Goal: Task Accomplishment & Management: Manage account settings

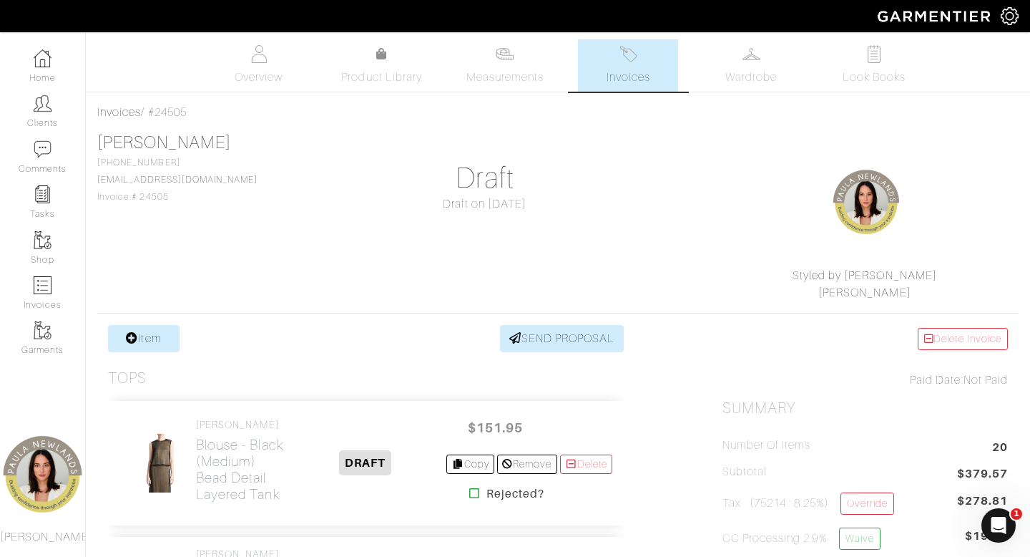
click at [397, 348] on div "Item SEND PROPOSAL" at bounding box center [366, 338] width 516 height 27
click at [254, 63] on link "Overview" at bounding box center [259, 65] width 100 height 52
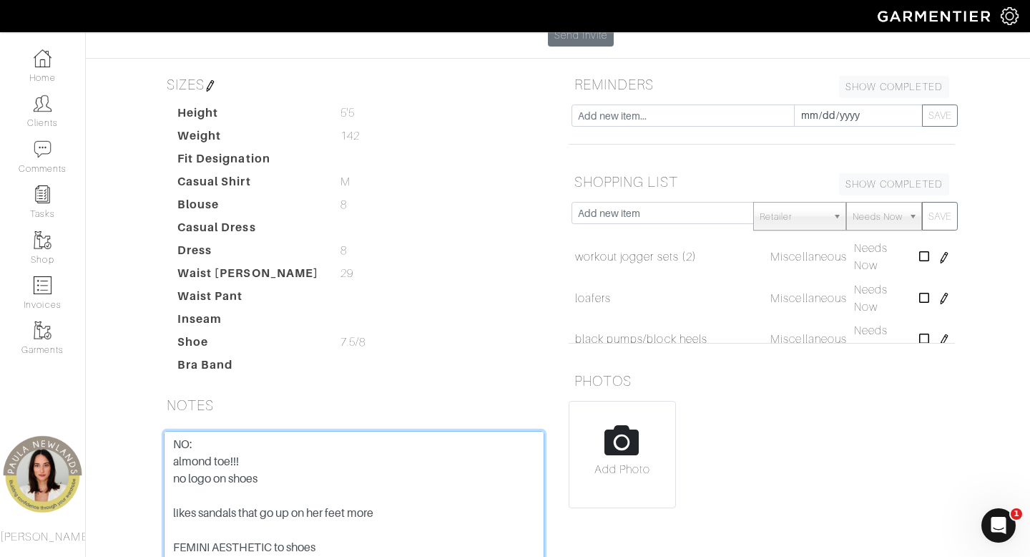
click at [173, 431] on textarea "NO: almond toe!!! no logo on shoes likes sandals that go up on her feet more FE…" at bounding box center [354, 522] width 381 height 182
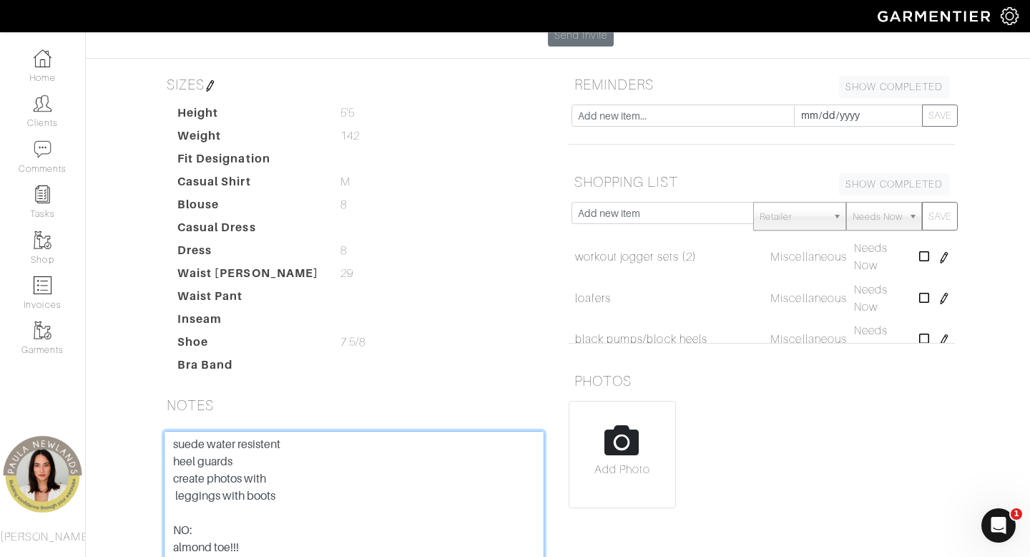
scroll to position [311, 0]
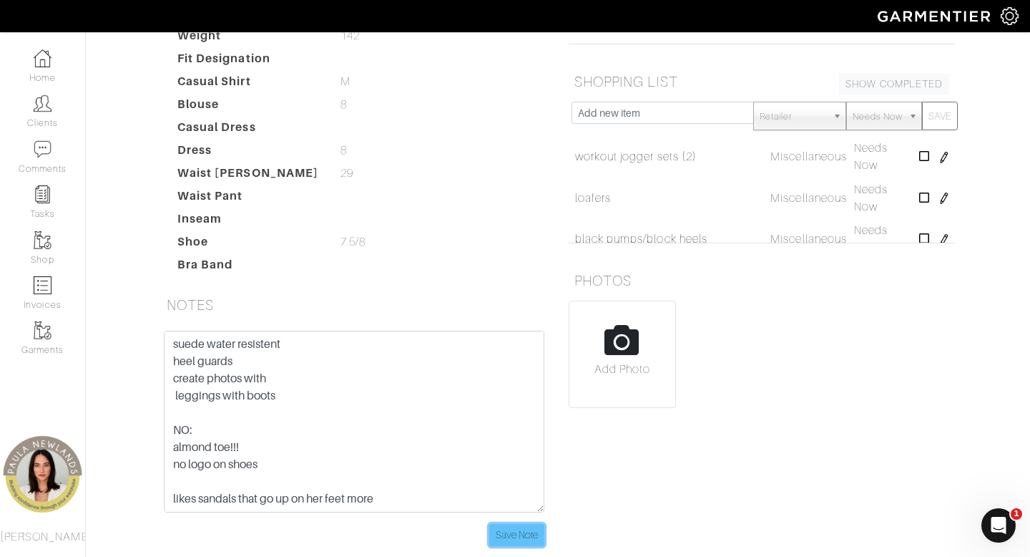
click at [507, 524] on input "Save Note" at bounding box center [516, 535] width 55 height 22
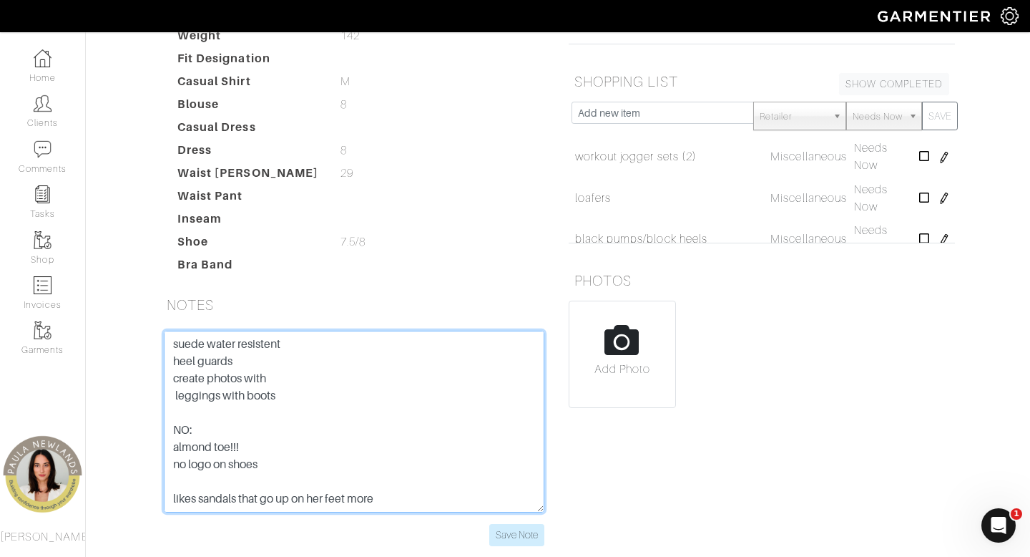
click at [297, 331] on textarea "NO: almond toe!!! no logo on shoes likes sandals that go up on her feet more FE…" at bounding box center [354, 422] width 381 height 182
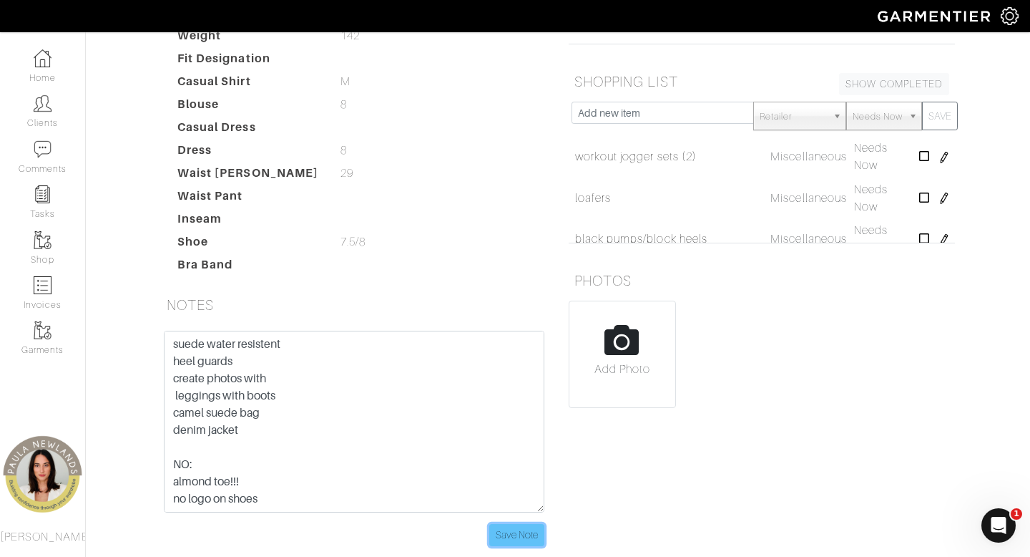
click at [519, 524] on input "Save Note" at bounding box center [516, 535] width 55 height 22
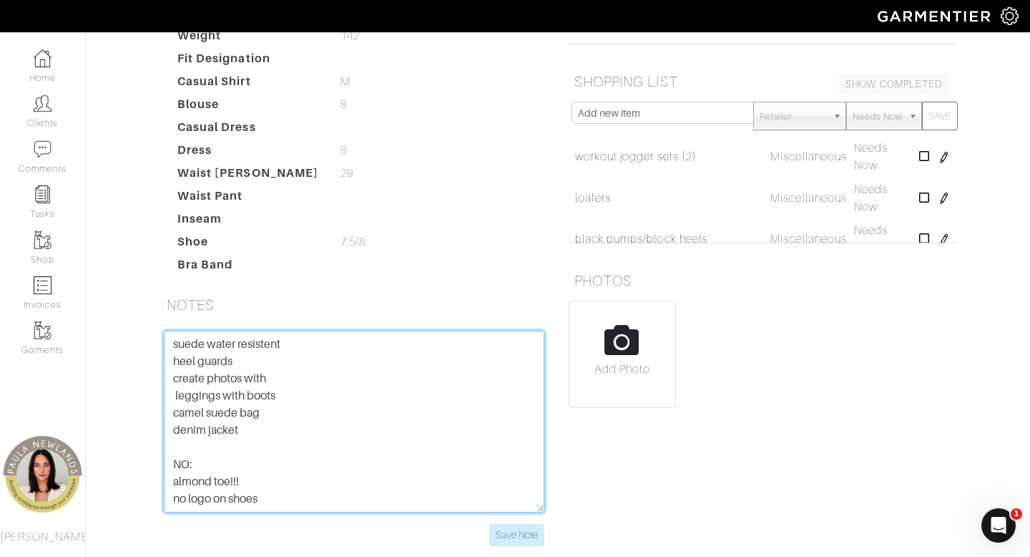
click at [277, 353] on textarea "NO: almond toe!!! no logo on shoes likes sandals that go up on her feet more FE…" at bounding box center [354, 422] width 381 height 182
drag, startPoint x: 348, startPoint y: 369, endPoint x: 412, endPoint y: 370, distance: 63.7
click at [412, 370] on textarea "NO: almond toe!!! no logo on shoes likes sandals that go up on her feet more FE…" at bounding box center [354, 422] width 381 height 182
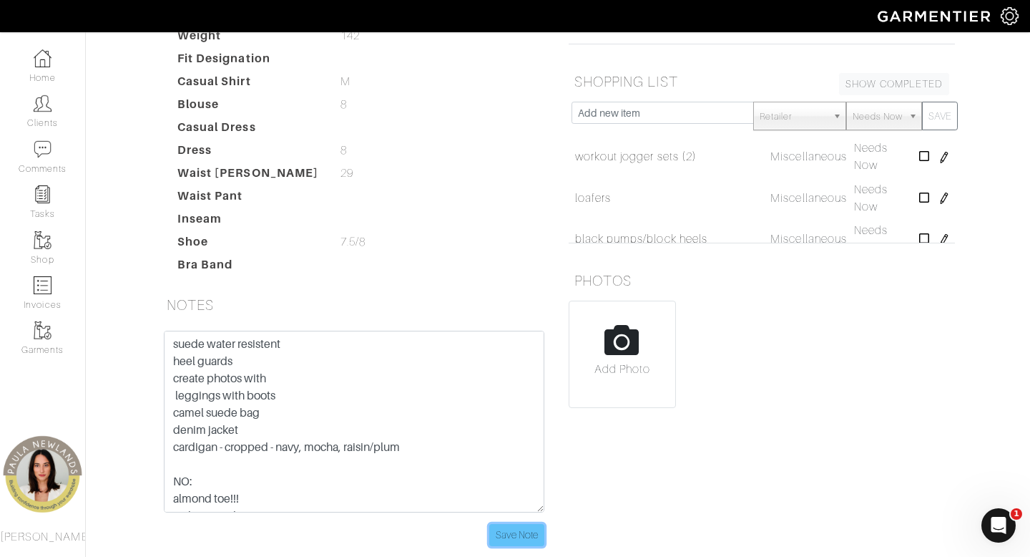
click at [518, 524] on input "Save Note" at bounding box center [516, 535] width 55 height 22
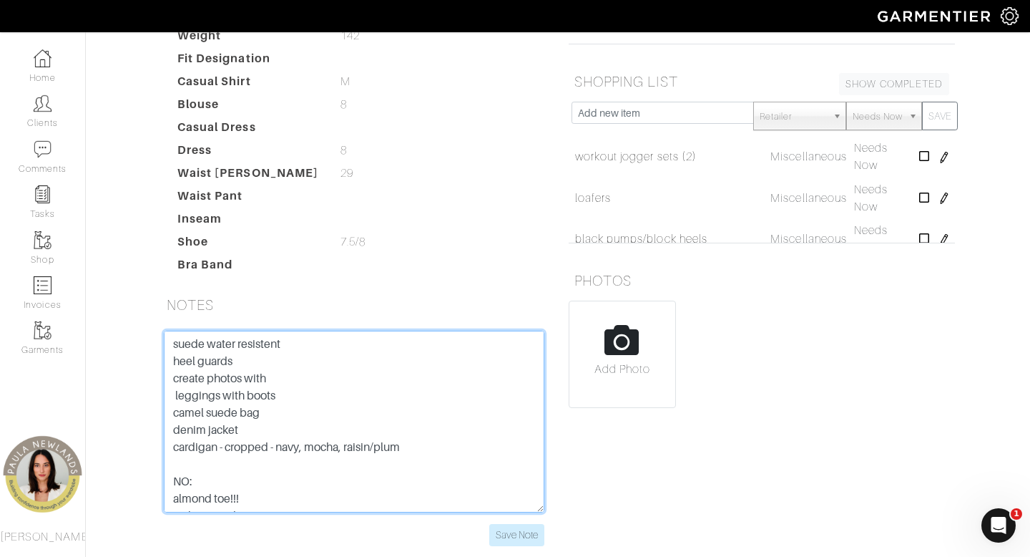
click at [421, 374] on textarea "NO: almond toe!!! no logo on shoes likes sandals that go up on her feet more FE…" at bounding box center [354, 422] width 381 height 182
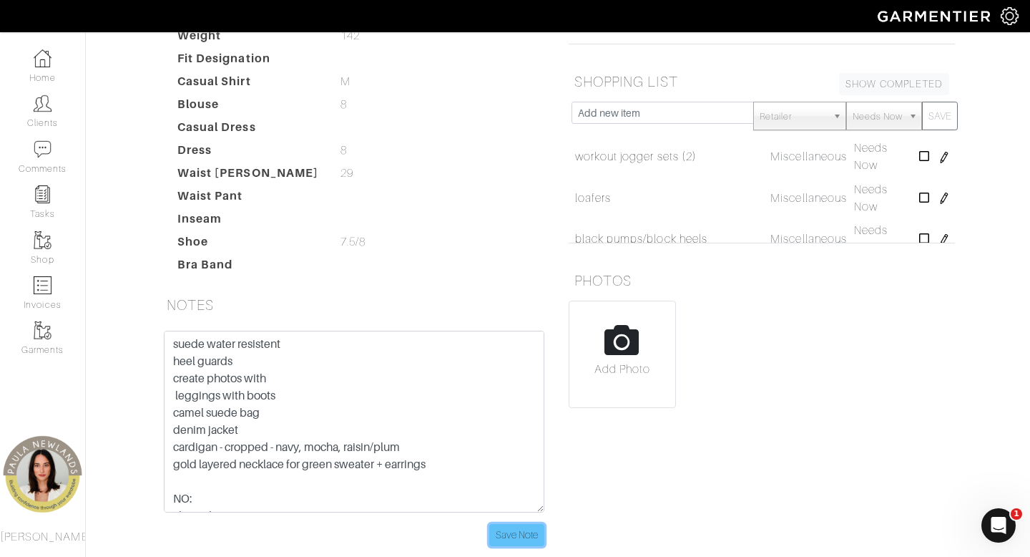
click at [511, 524] on input "Save Note" at bounding box center [516, 535] width 55 height 22
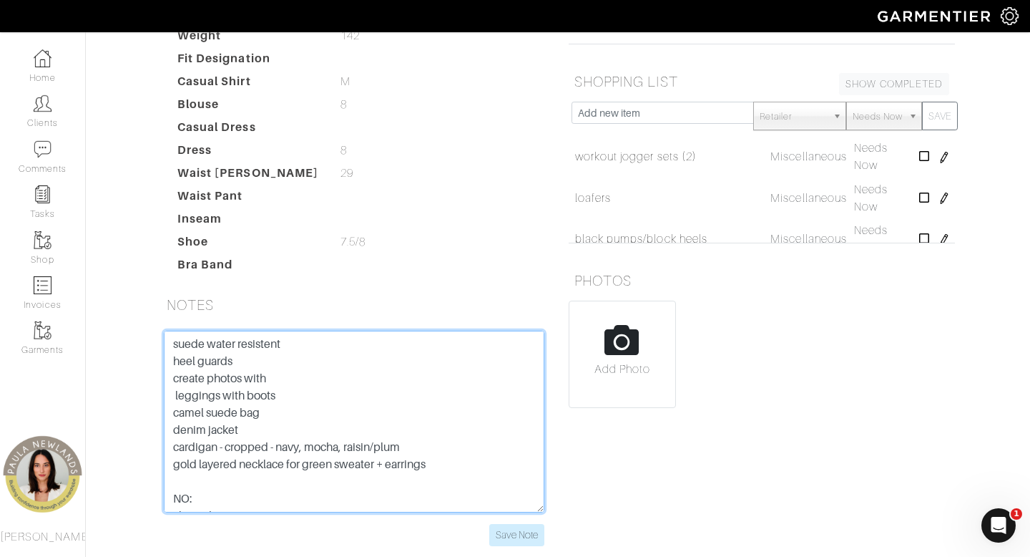
click at [431, 372] on textarea "NO: almond toe!!! no logo on shoes likes sandals that go up on her feet more FE…" at bounding box center [354, 422] width 381 height 182
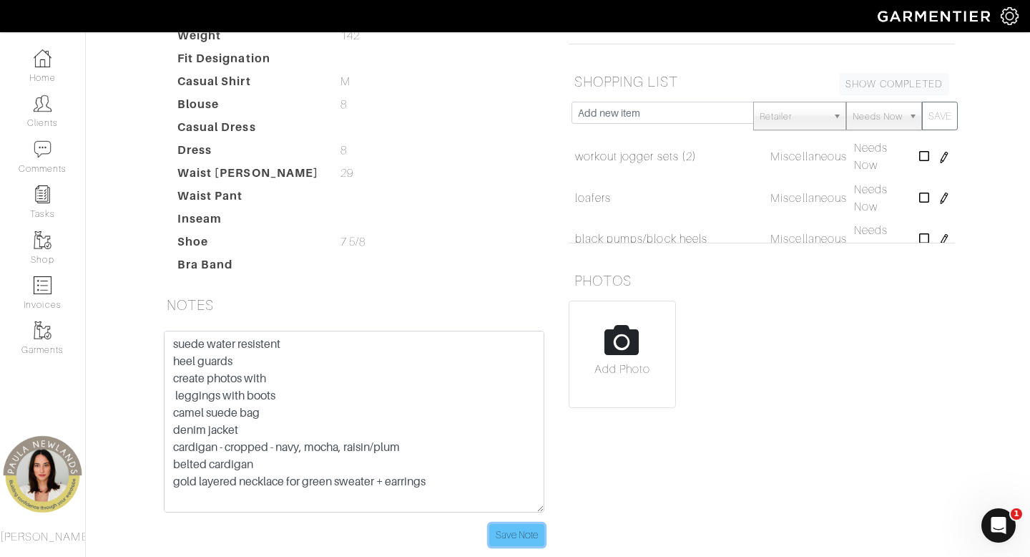
click at [521, 524] on input "Save Note" at bounding box center [516, 535] width 55 height 22
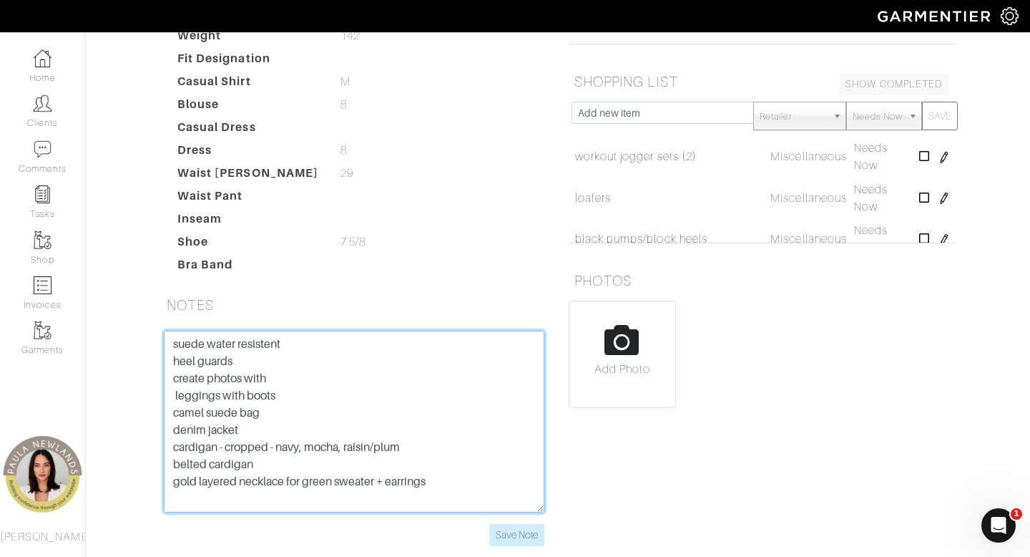
click at [444, 409] on textarea "NO: almond toe!!! no logo on shoes likes sandals that go up on her feet more FE…" at bounding box center [354, 422] width 381 height 182
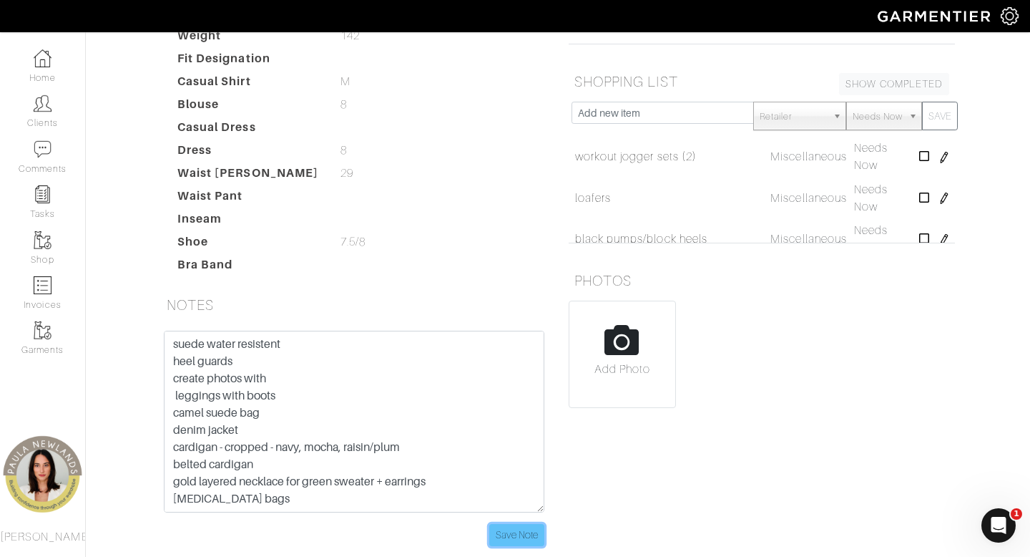
click at [511, 524] on input "Save Note" at bounding box center [516, 535] width 55 height 22
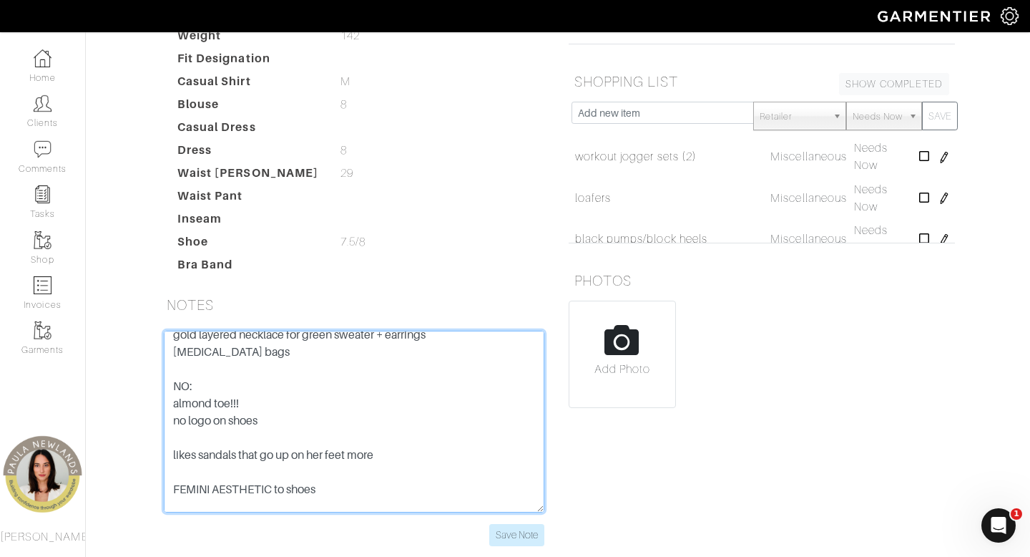
click at [333, 341] on textarea "NO: almond toe!!! no logo on shoes likes sandals that go up on her feet more FE…" at bounding box center [354, 422] width 381 height 182
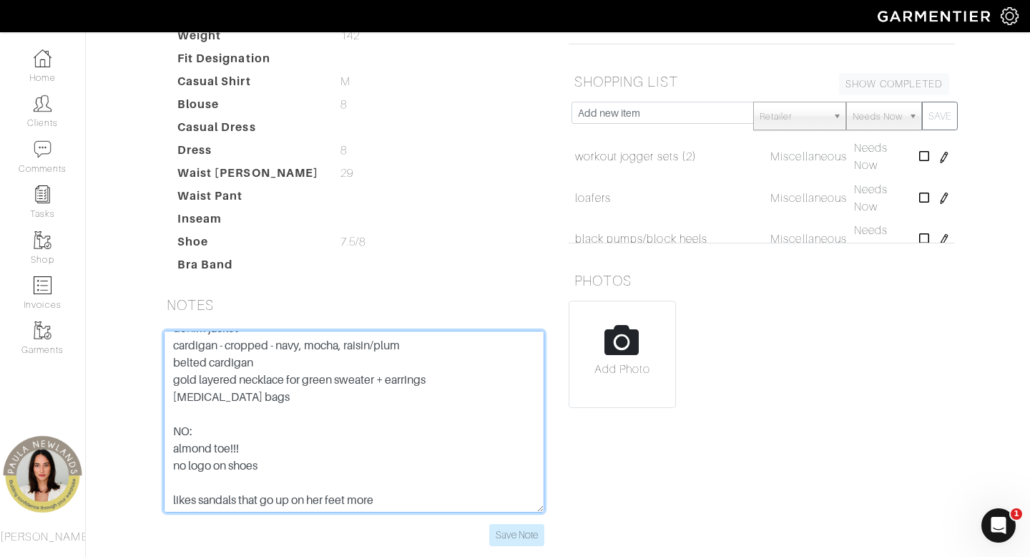
scroll to position [96, 0]
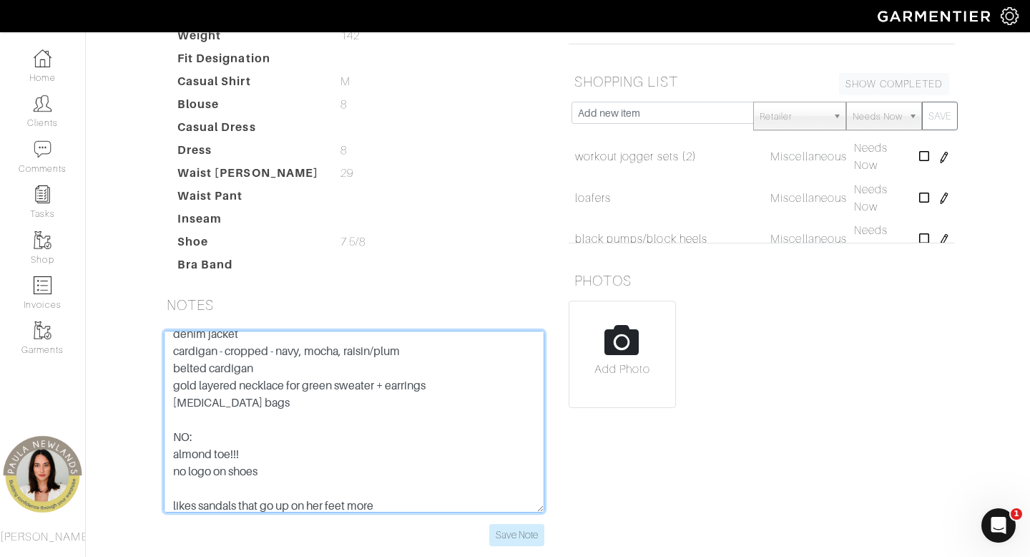
click at [301, 331] on textarea "NO: almond toe!!! no logo on shoes likes sandals that go up on her feet more FE…" at bounding box center [354, 422] width 381 height 182
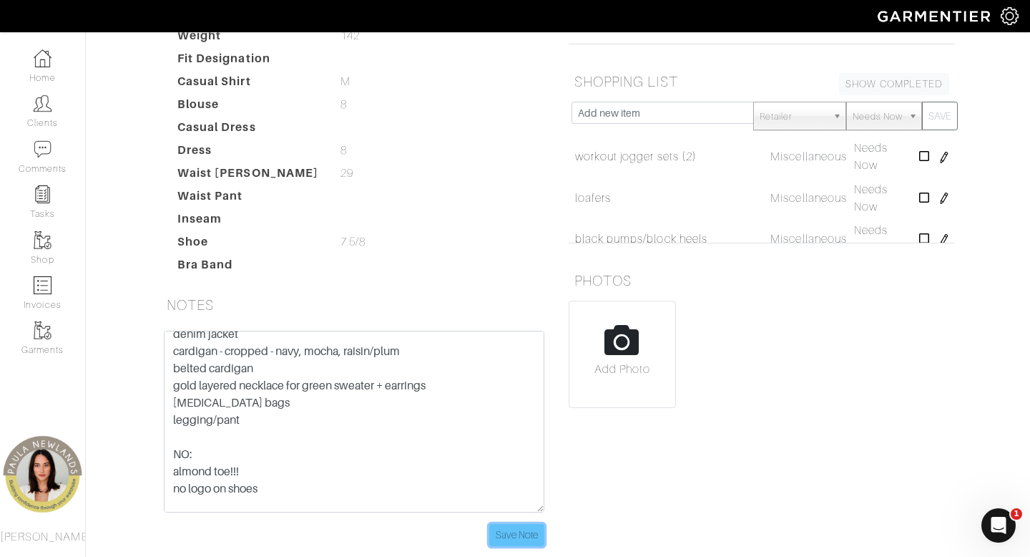
click at [518, 524] on input "Save Note" at bounding box center [516, 535] width 55 height 22
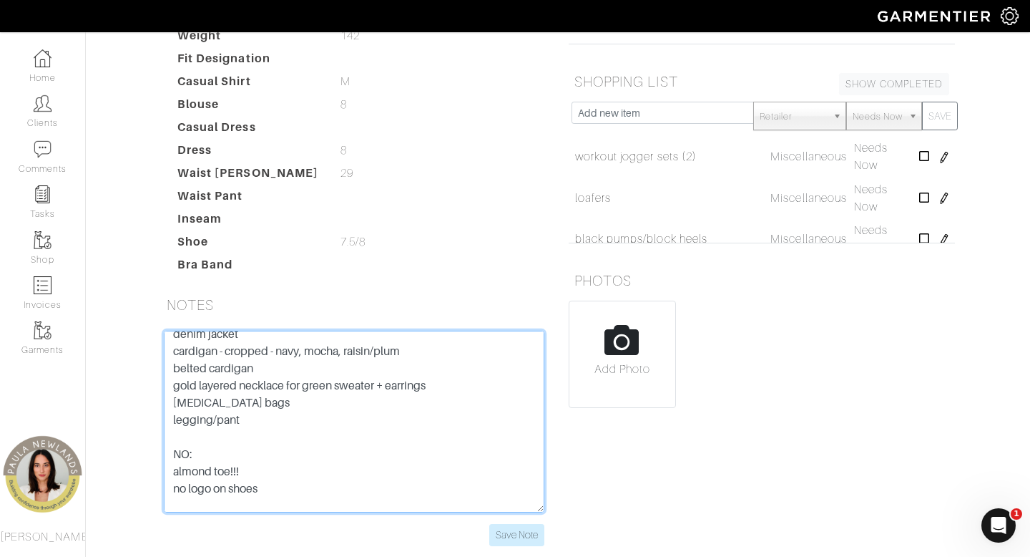
click at [290, 348] on textarea "NO: almond toe!!! no logo on shoes likes sandals that go up on her feet more FE…" at bounding box center [354, 422] width 381 height 182
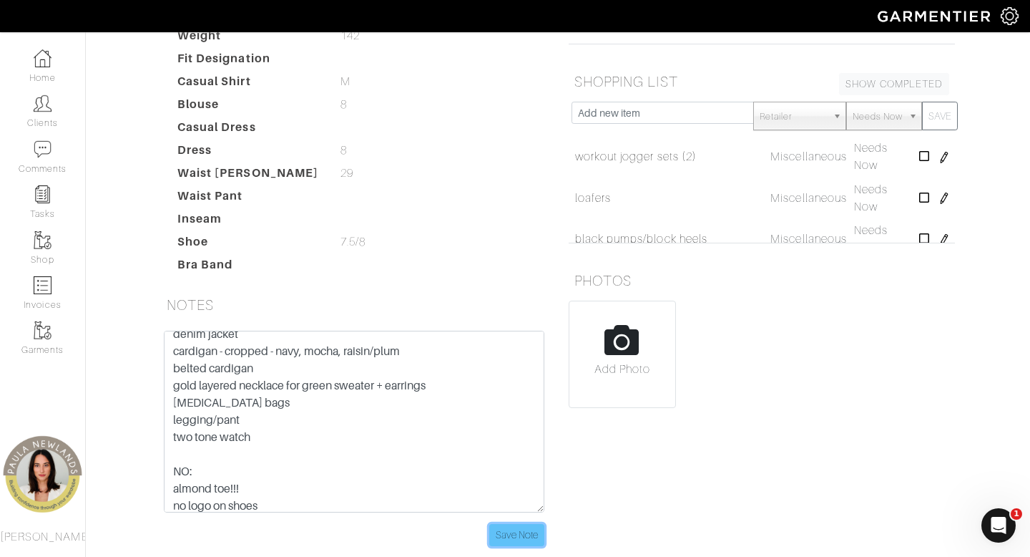
click at [525, 524] on input "Save Note" at bounding box center [516, 535] width 55 height 22
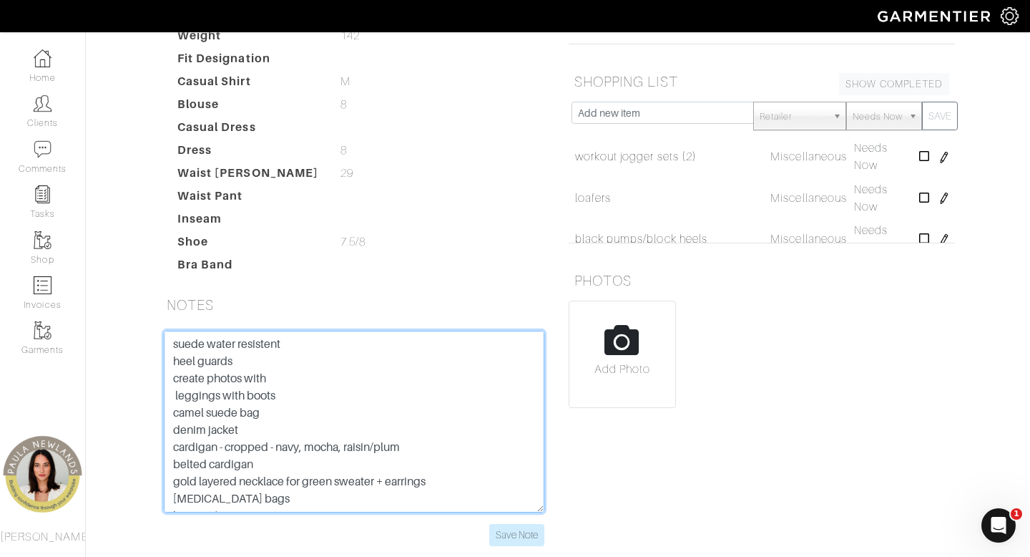
click at [172, 331] on textarea "NO: almond toe!!! no logo on shoes likes sandals that go up on her feet more FE…" at bounding box center [354, 422] width 381 height 182
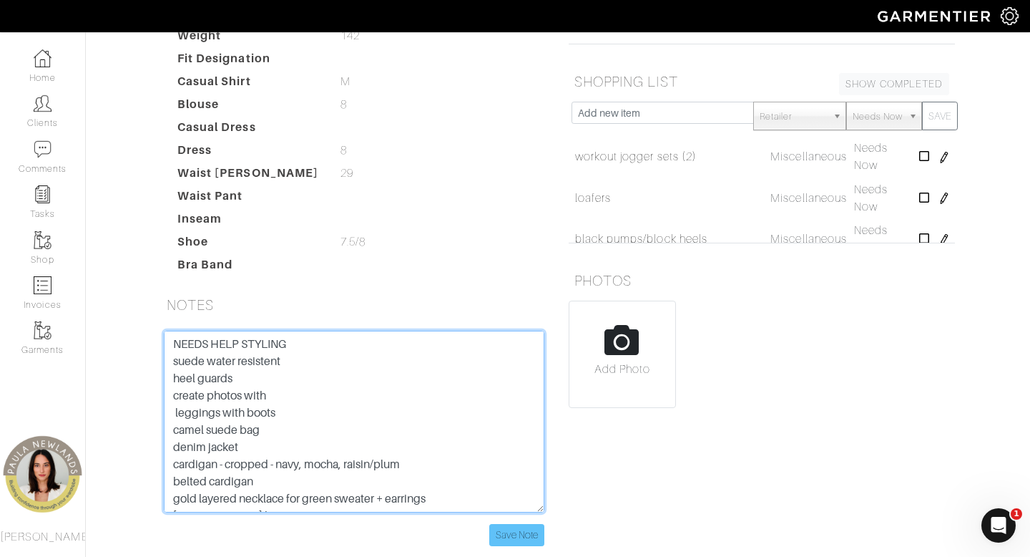
type textarea "NEEDS HELP STYLING suede water resistent heel guards create photos with legging…"
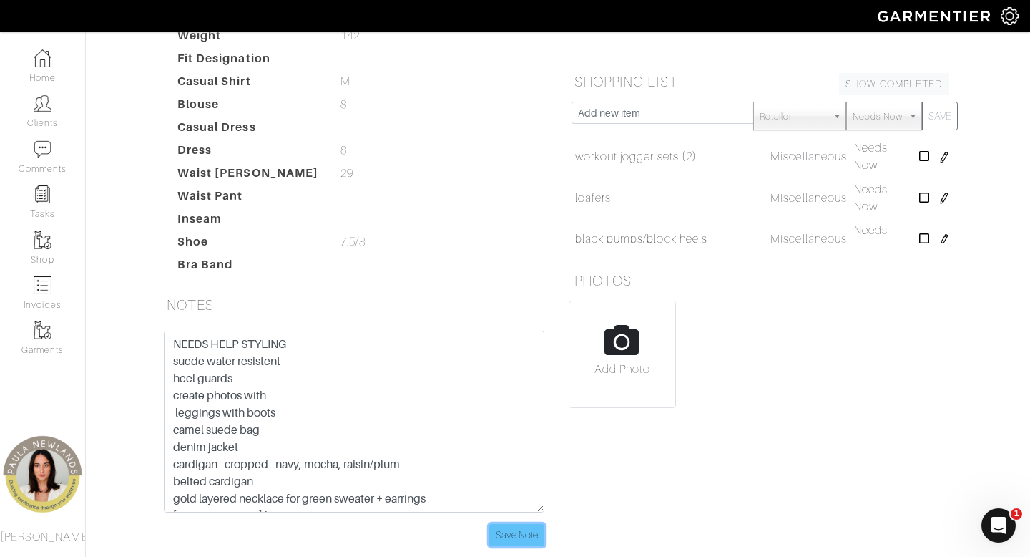
click at [504, 524] on input "Save Note" at bounding box center [516, 535] width 55 height 22
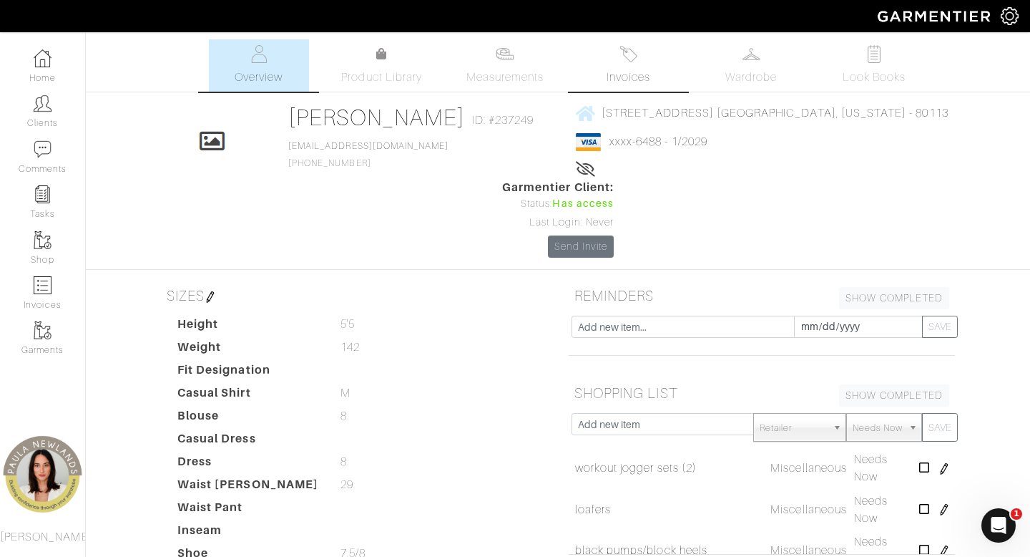
click at [620, 66] on link "Invoices" at bounding box center [628, 65] width 100 height 52
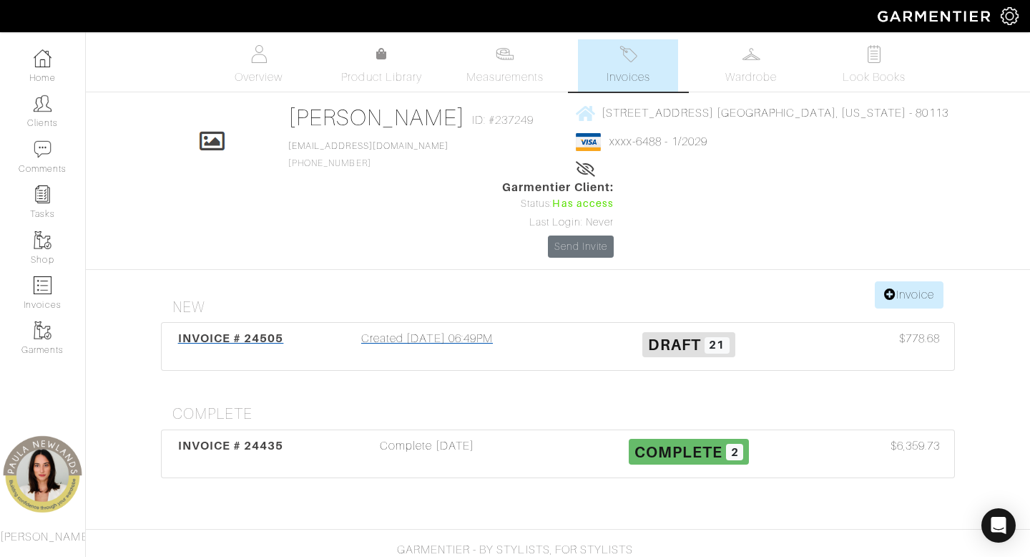
click at [479, 330] on div "Created 09/04/25 06:49PM" at bounding box center [427, 346] width 262 height 33
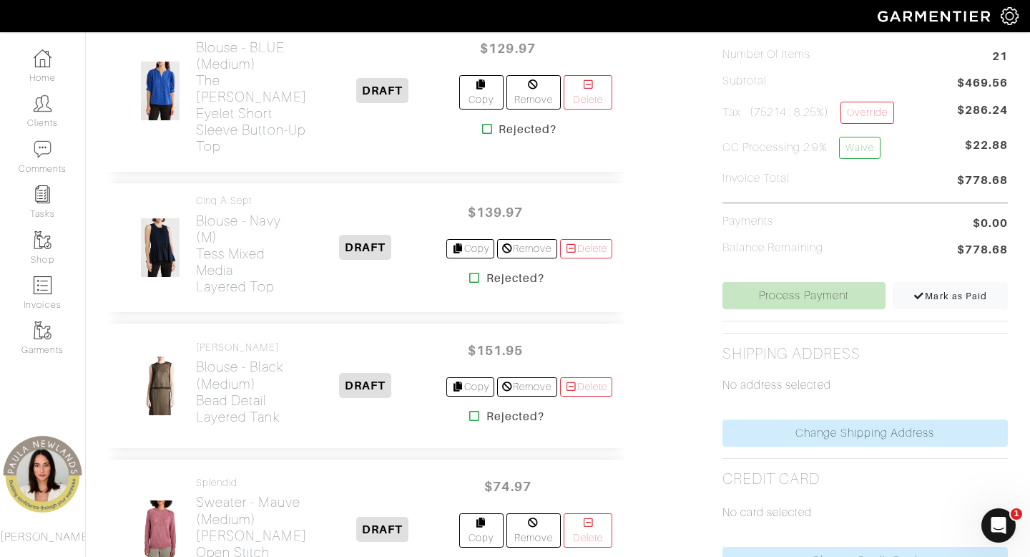
scroll to position [245, 0]
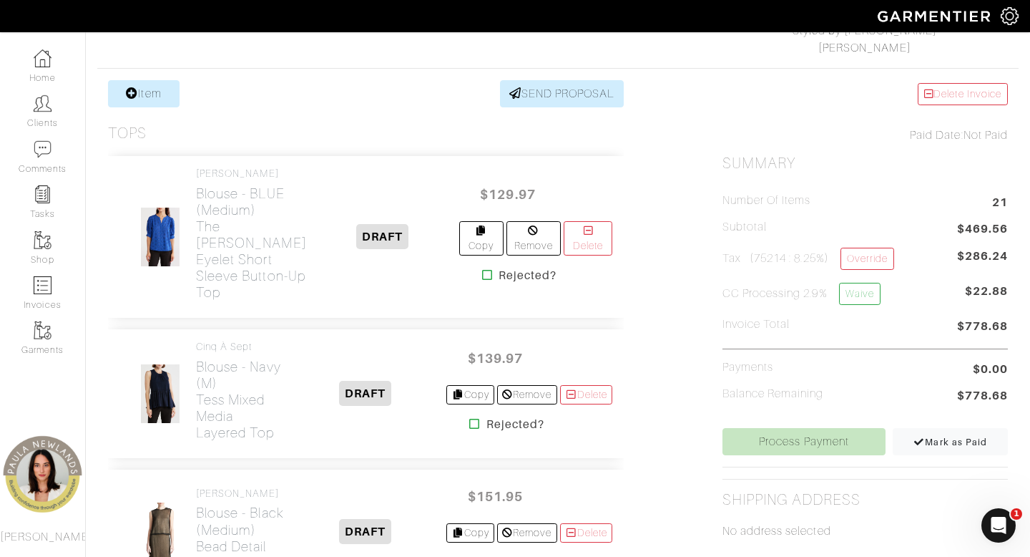
click at [482, 275] on icon at bounding box center [487, 274] width 11 height 11
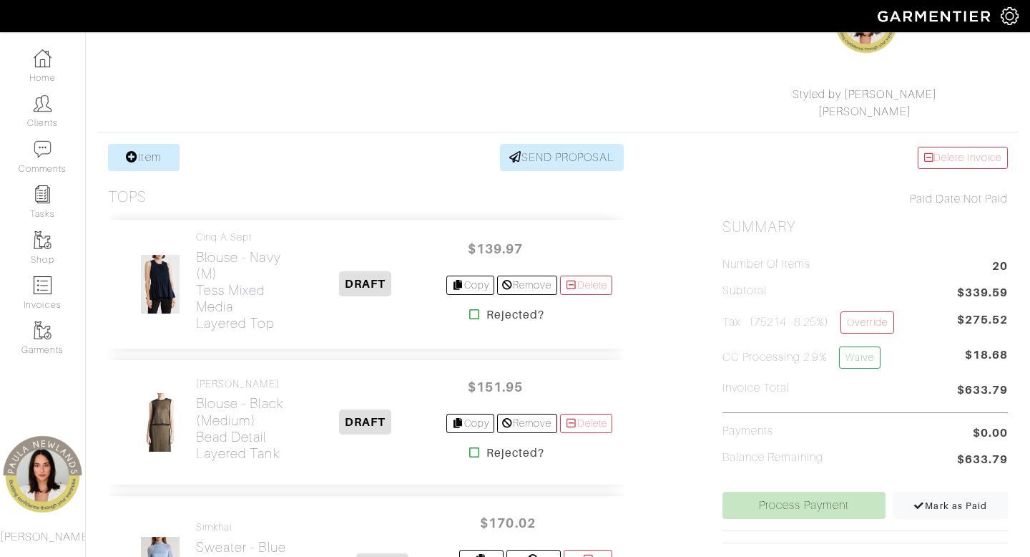
scroll to position [202, 0]
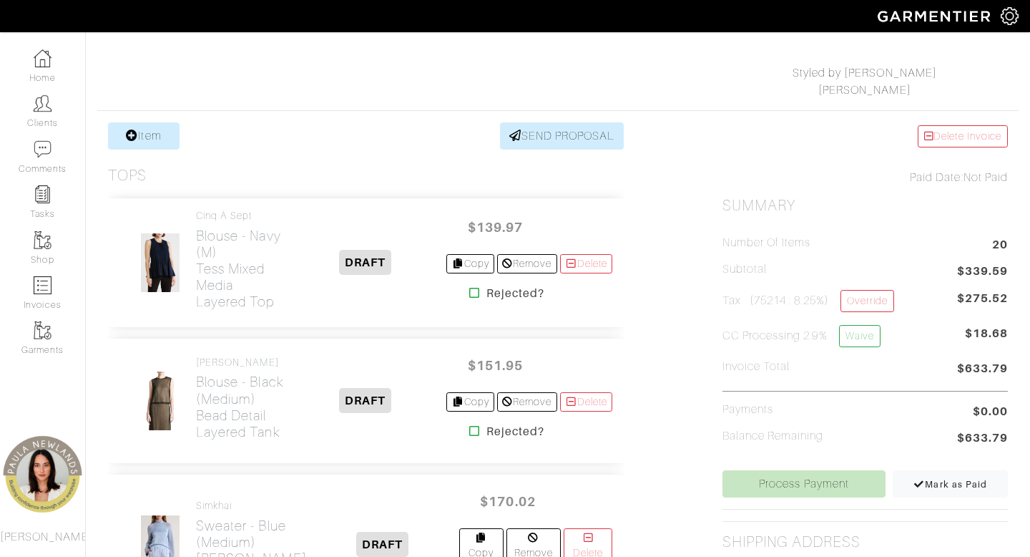
click at [469, 292] on icon at bounding box center [474, 292] width 11 height 11
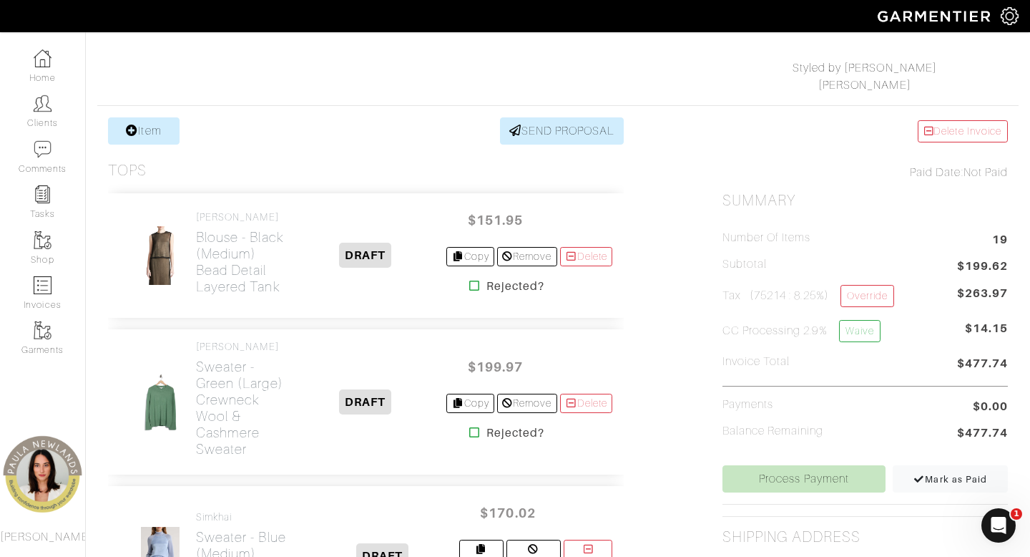
scroll to position [210, 0]
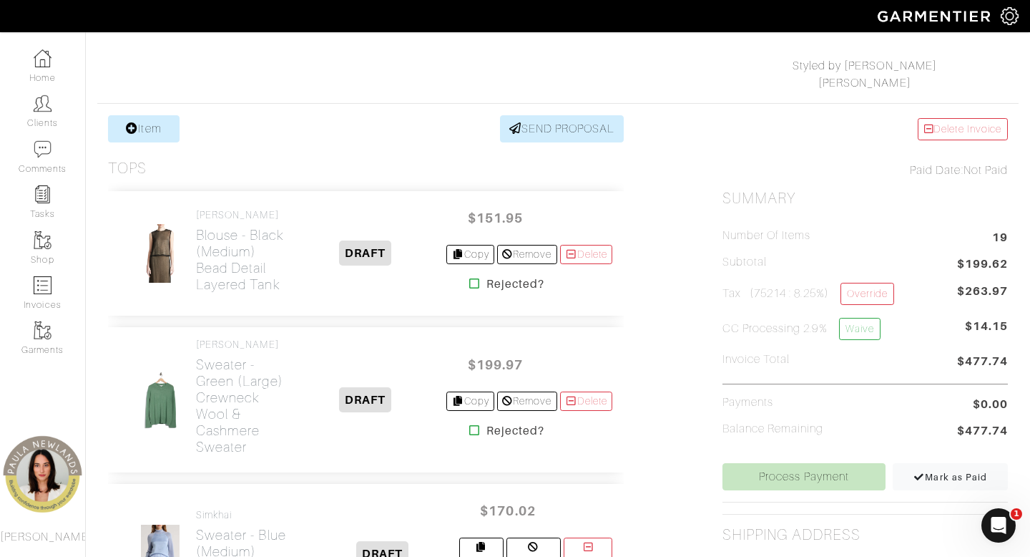
click at [469, 289] on icon at bounding box center [474, 283] width 11 height 11
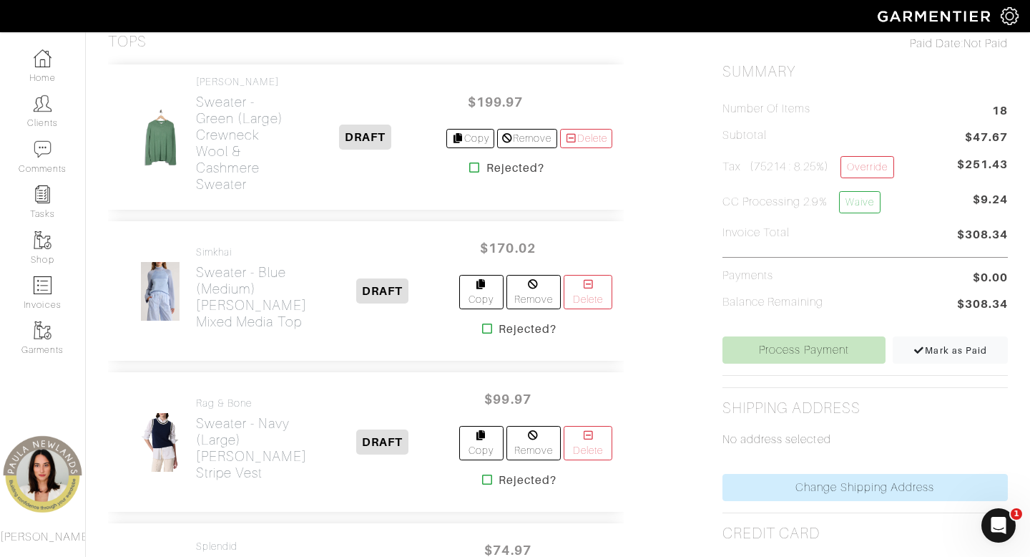
scroll to position [341, 0]
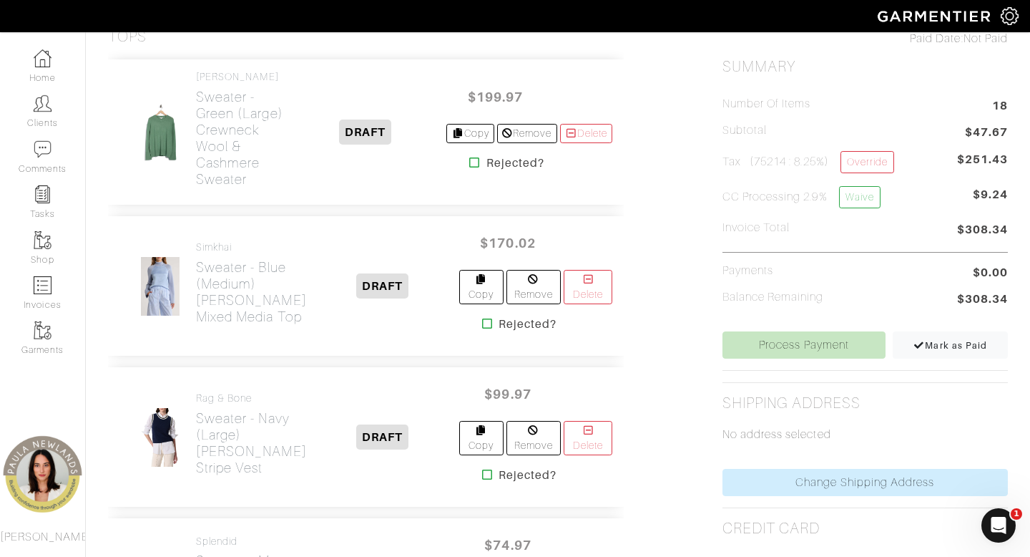
click at [482, 329] on icon at bounding box center [487, 323] width 11 height 11
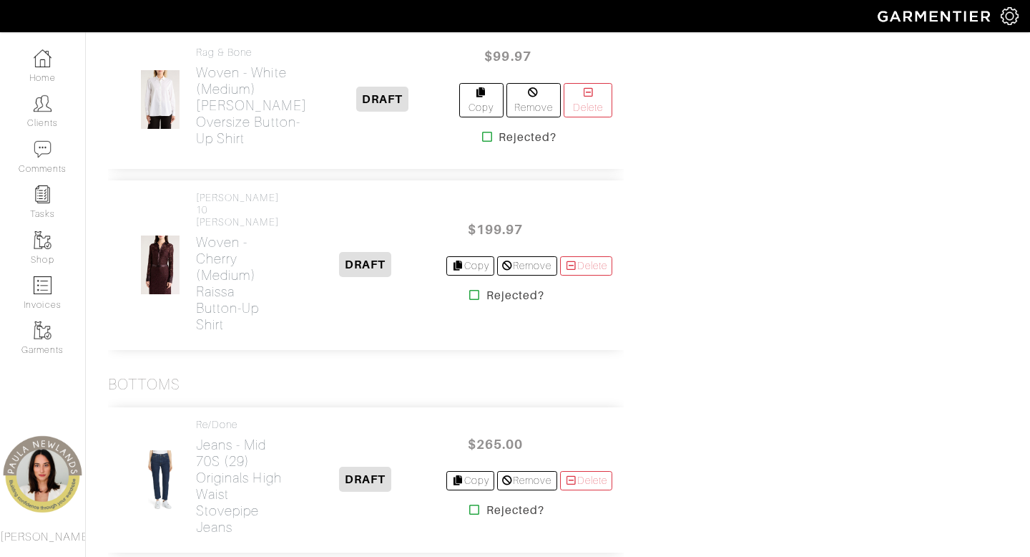
scroll to position [1004, 0]
click at [475, 116] on link "Copy" at bounding box center [481, 99] width 44 height 34
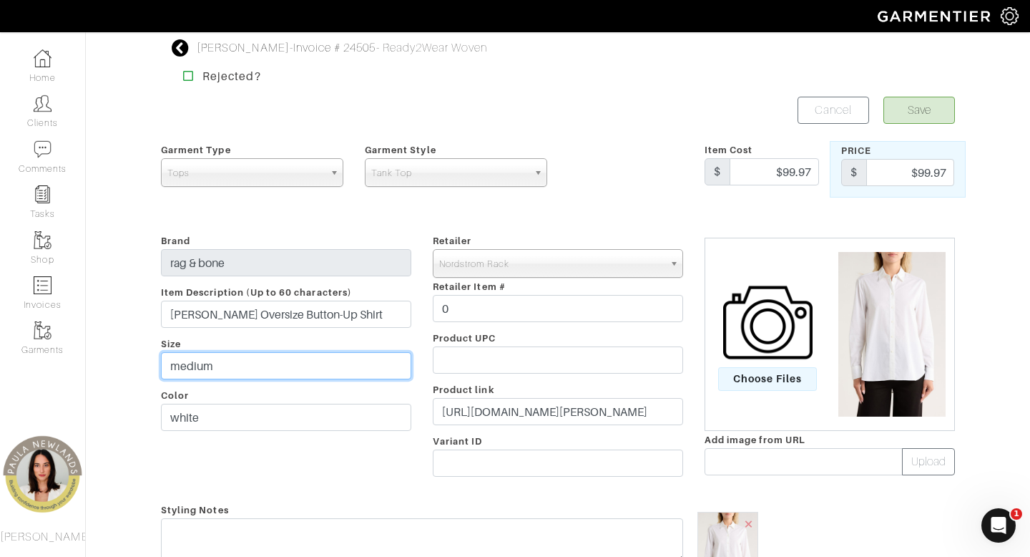
click at [229, 368] on input "medium" at bounding box center [286, 365] width 250 height 27
click at [229, 369] on input "medium" at bounding box center [286, 365] width 250 height 27
type input "small"
click at [910, 113] on button "Save" at bounding box center [920, 110] width 72 height 27
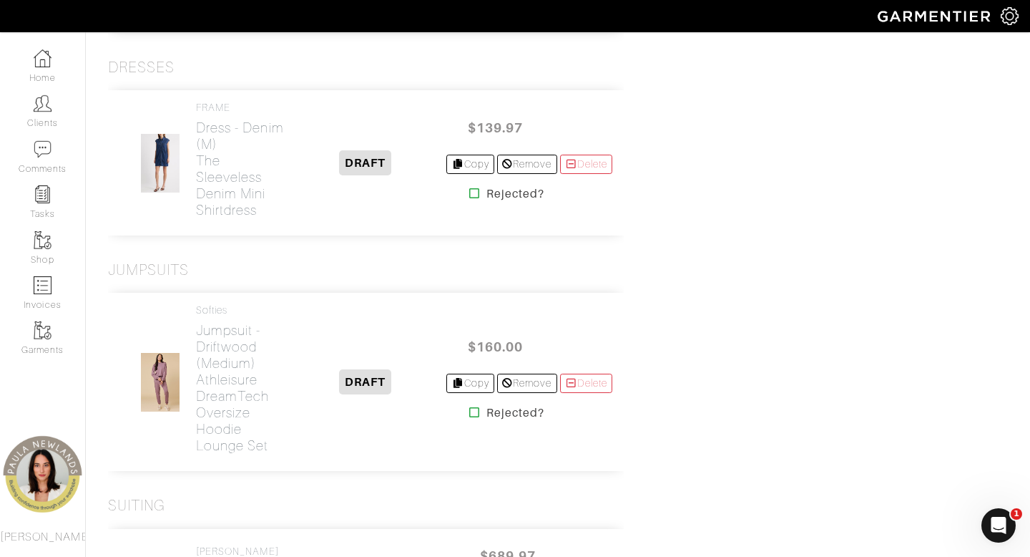
scroll to position [1974, 0]
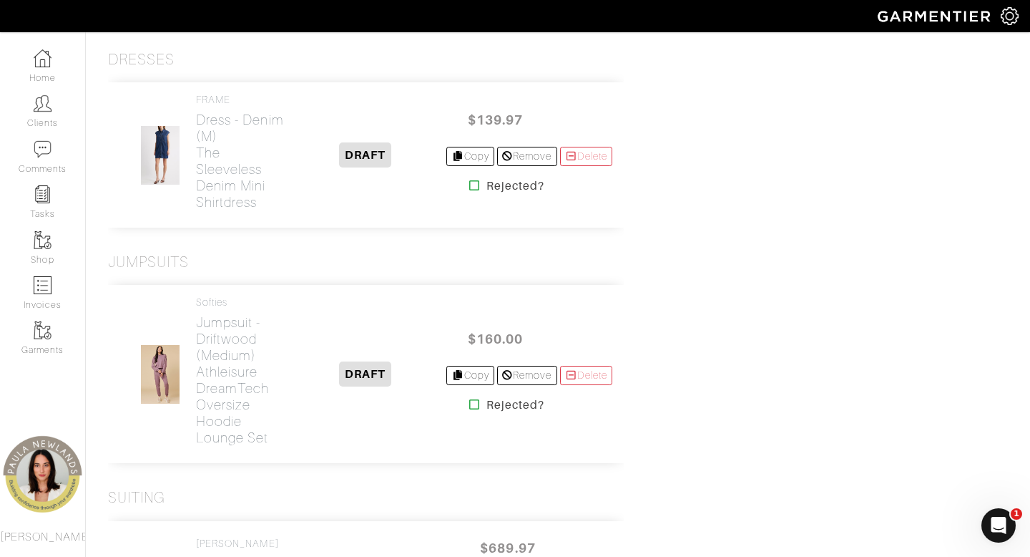
click at [469, 191] on icon at bounding box center [474, 185] width 11 height 11
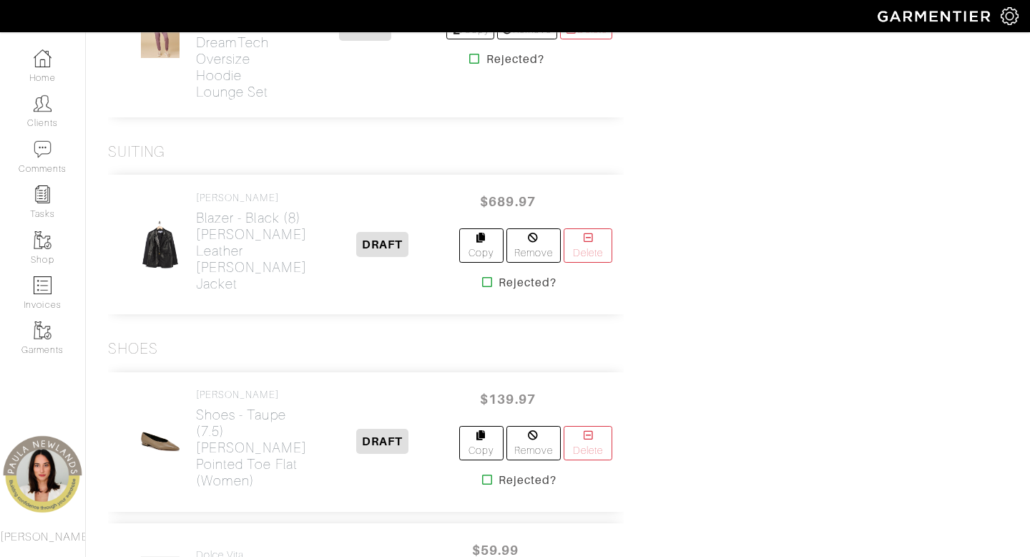
scroll to position [2141, 0]
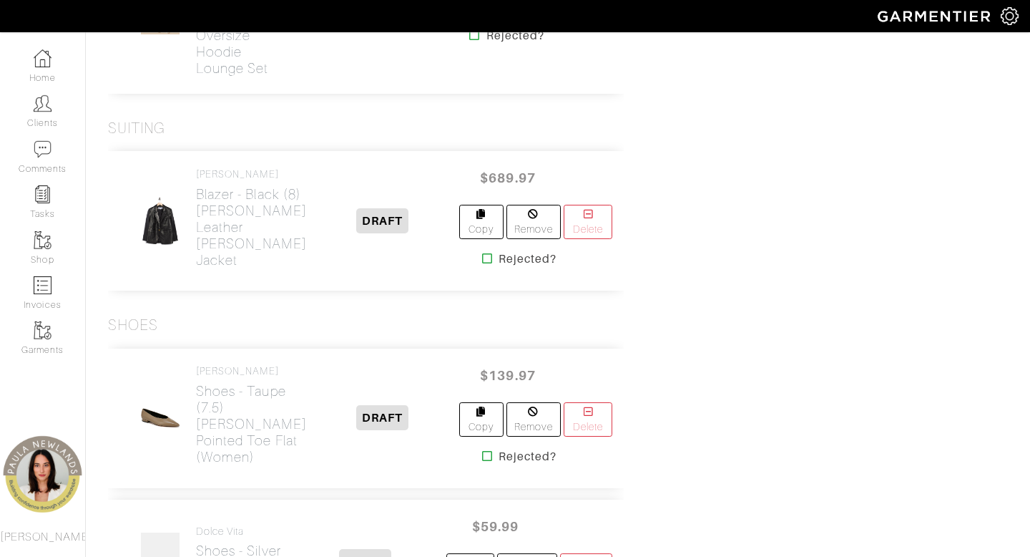
click at [482, 264] on icon at bounding box center [487, 258] width 11 height 11
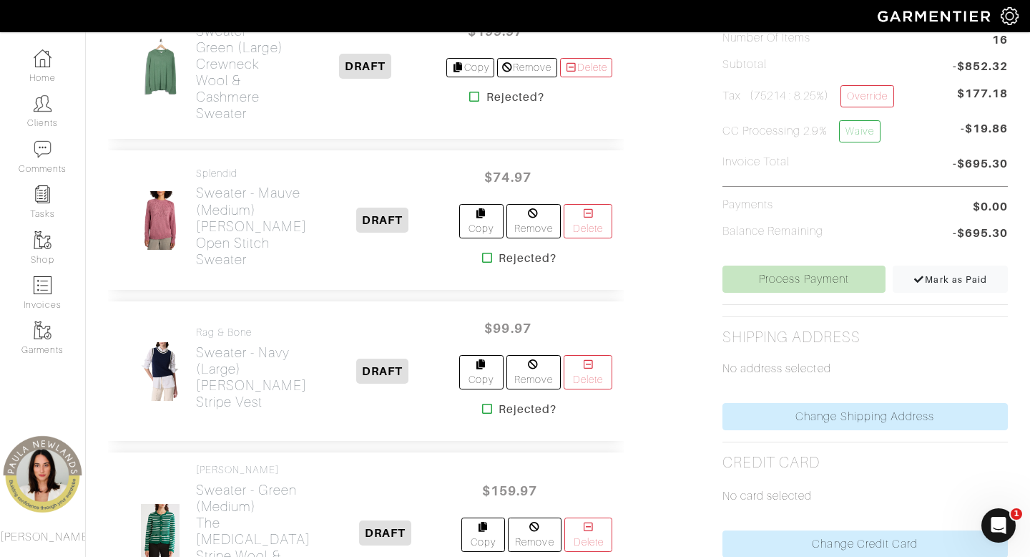
scroll to position [406, 0]
click at [230, 75] on h2 "Sweater - green (large) Crewneck Wool & Cashmere Sweater" at bounding box center [240, 73] width 88 height 99
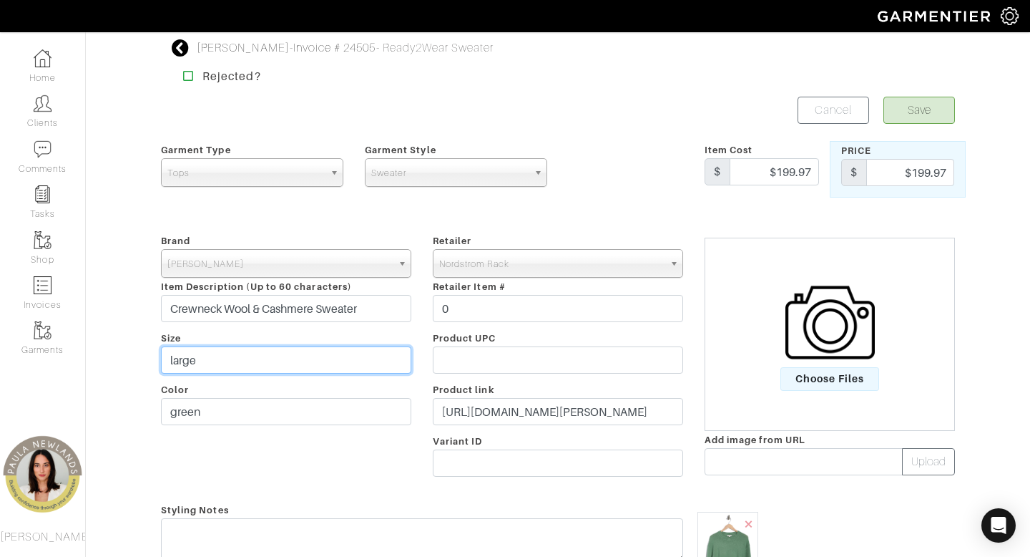
click at [308, 358] on input "large" at bounding box center [286, 359] width 250 height 27
click at [307, 358] on input "large" at bounding box center [286, 359] width 250 height 27
type input "medium"
click at [924, 111] on button "Save" at bounding box center [920, 110] width 72 height 27
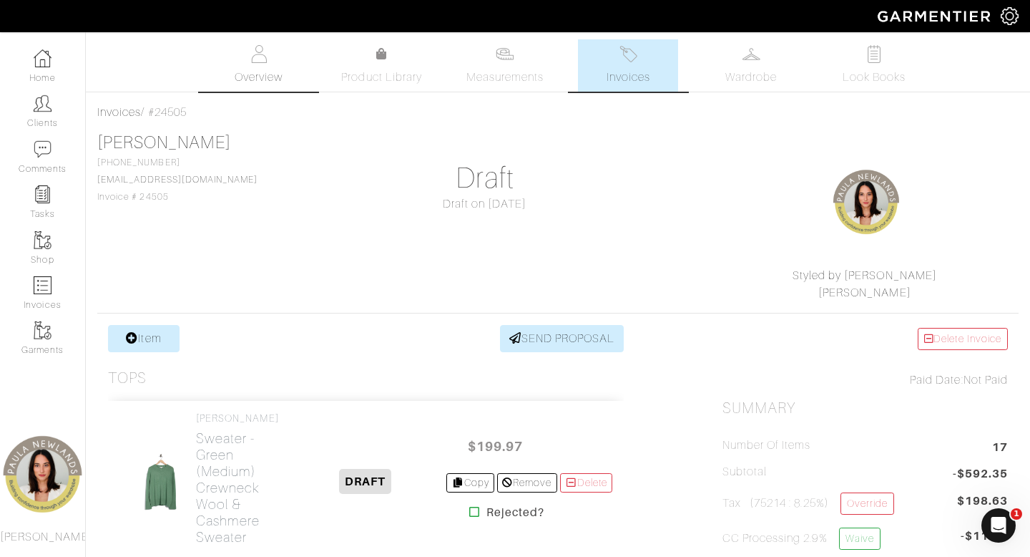
click at [250, 61] on img at bounding box center [259, 54] width 18 height 18
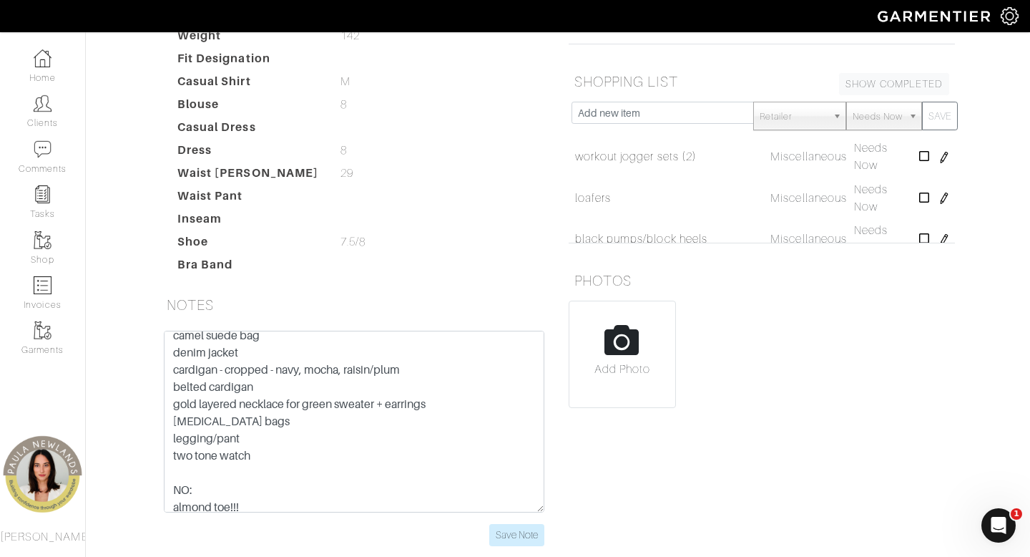
scroll to position [96, 0]
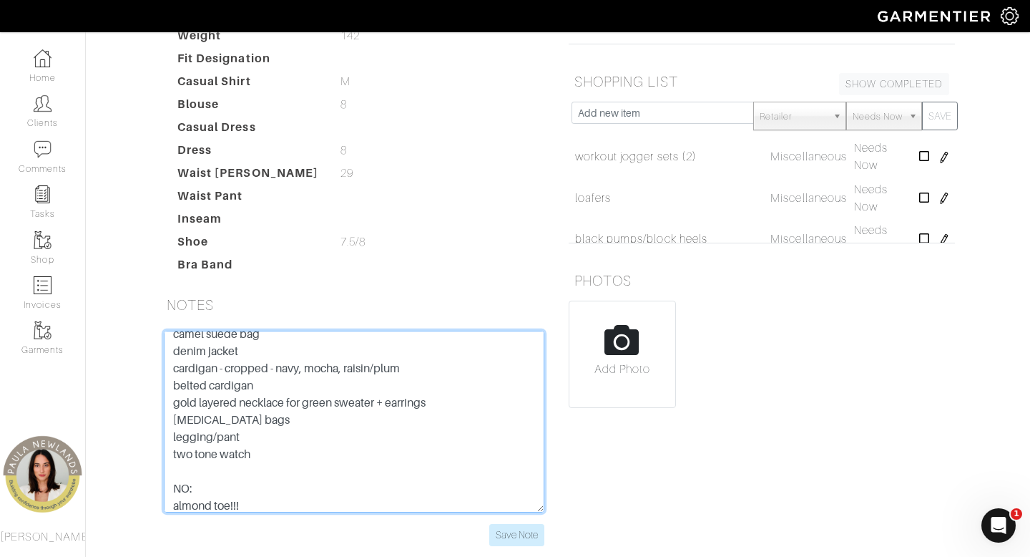
click at [305, 383] on textarea "NEEDS HELP STYLING suede water resistent heel guards create photos with legging…" at bounding box center [354, 422] width 381 height 182
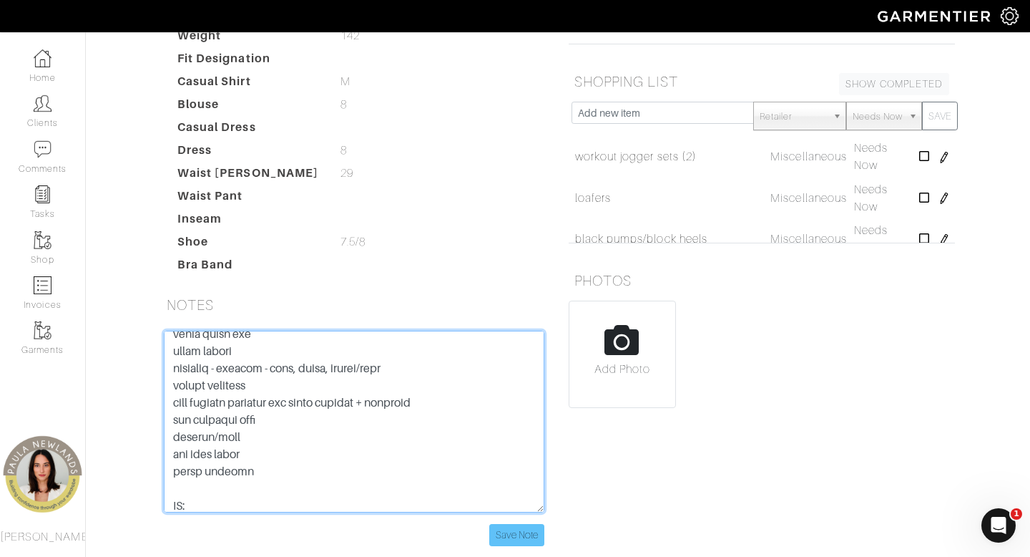
type textarea "NEEDS HELP STYLING suede water resistent heel guards create photos with legging…"
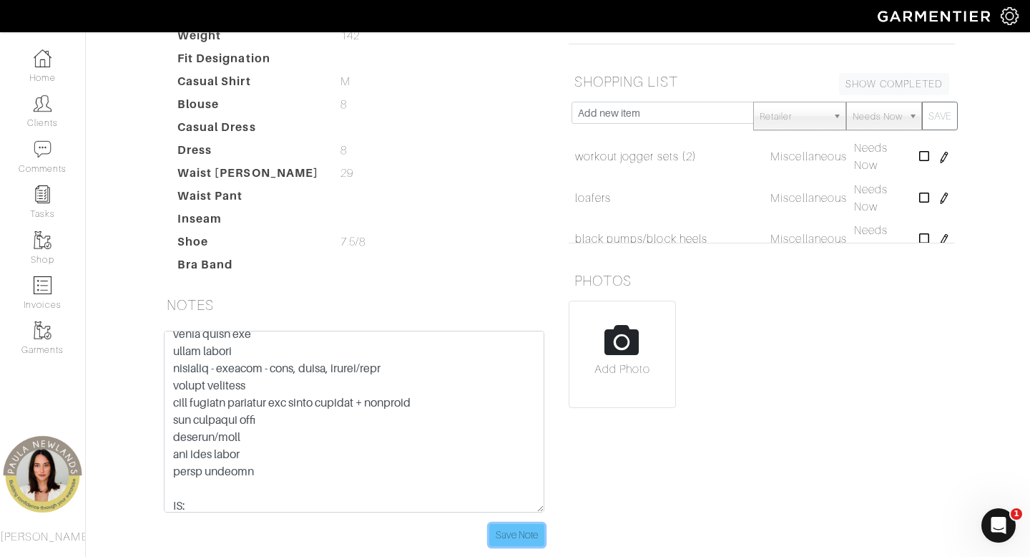
click at [518, 524] on input "Save Note" at bounding box center [516, 535] width 55 height 22
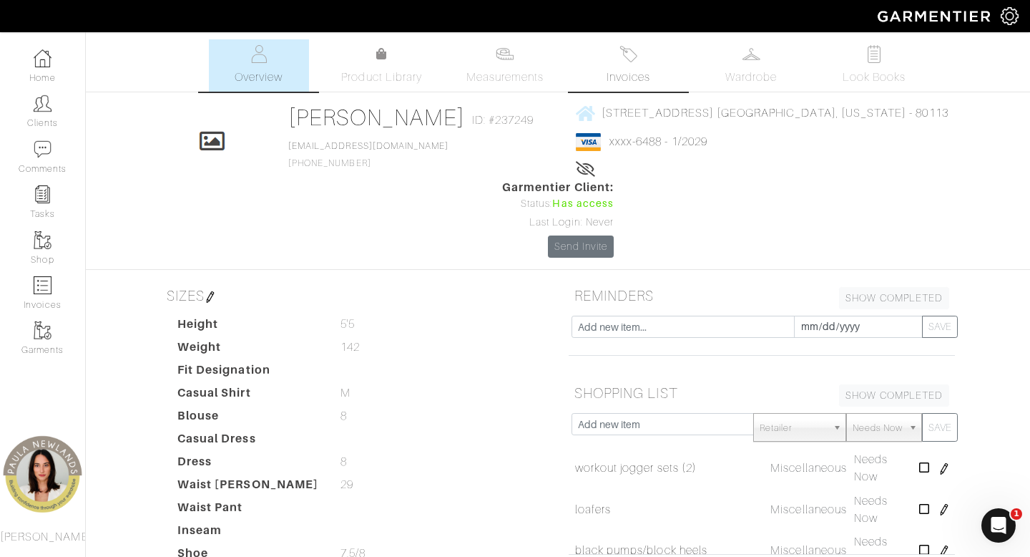
click at [647, 77] on span "Invoices" at bounding box center [629, 77] width 44 height 17
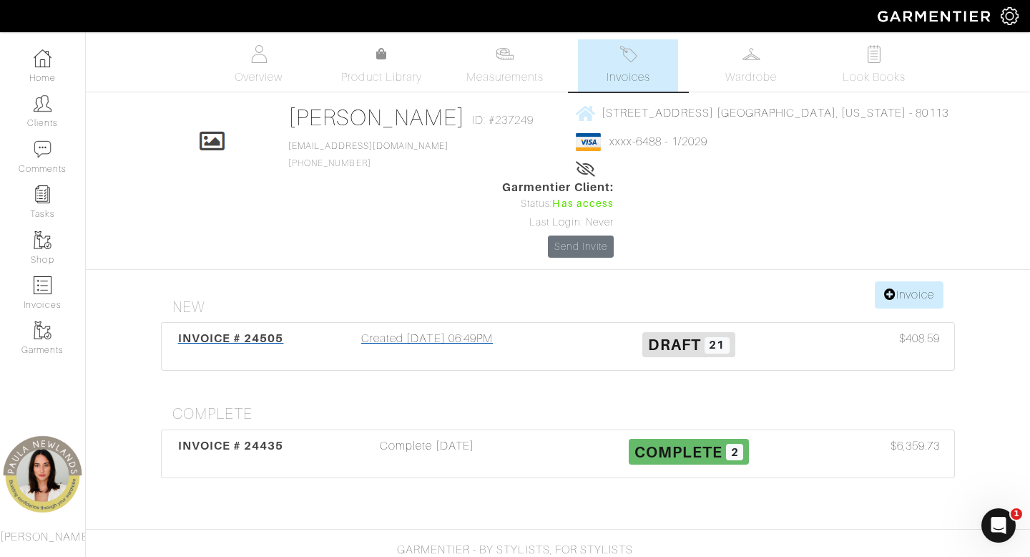
click at [417, 330] on div "Created [DATE] 06:49PM" at bounding box center [427, 346] width 262 height 33
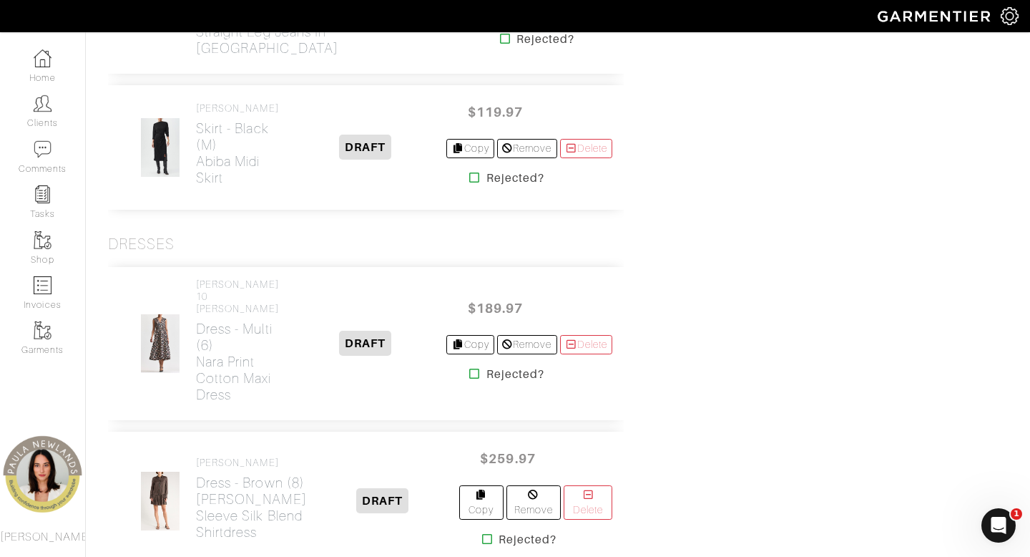
scroll to position [1799, 0]
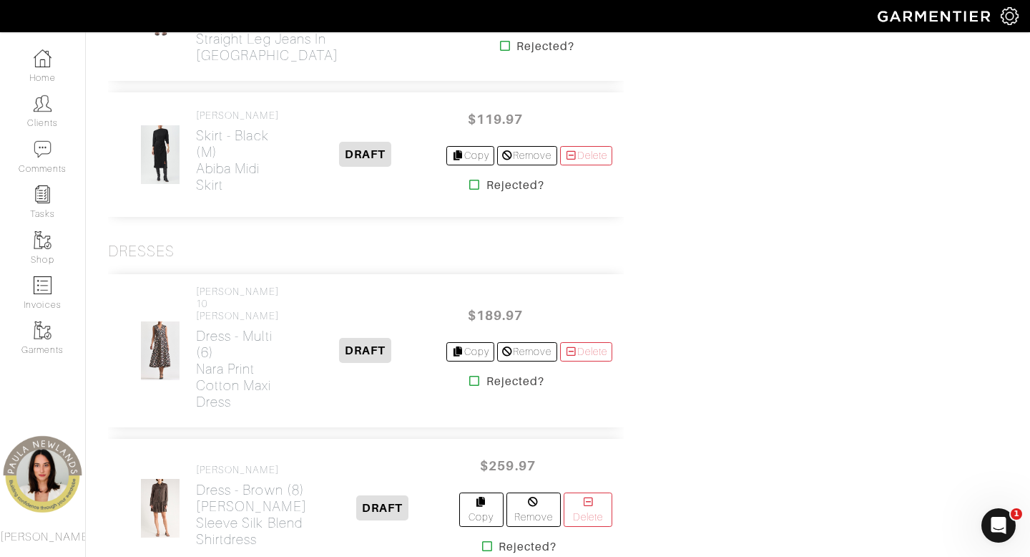
click at [469, 190] on icon at bounding box center [474, 184] width 11 height 11
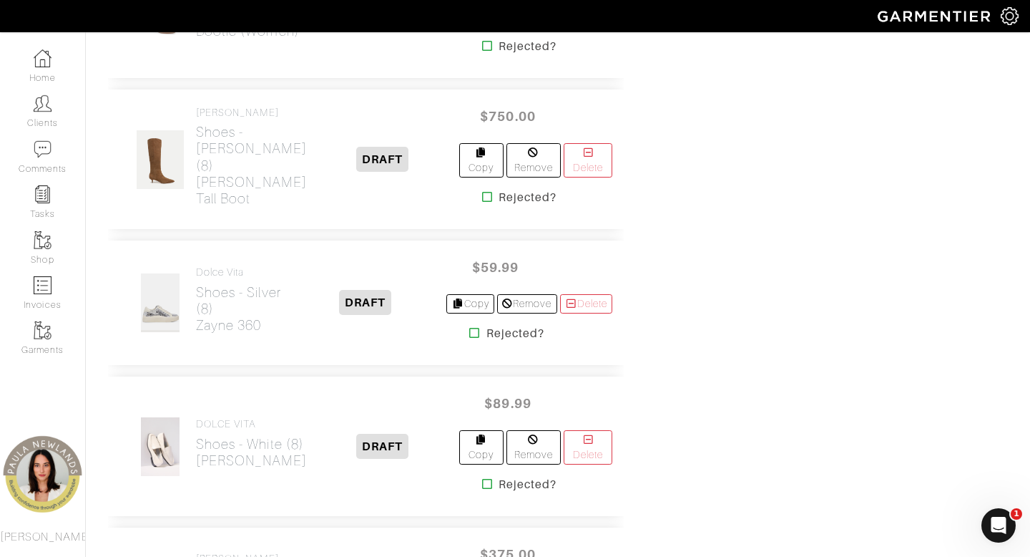
scroll to position [2930, 0]
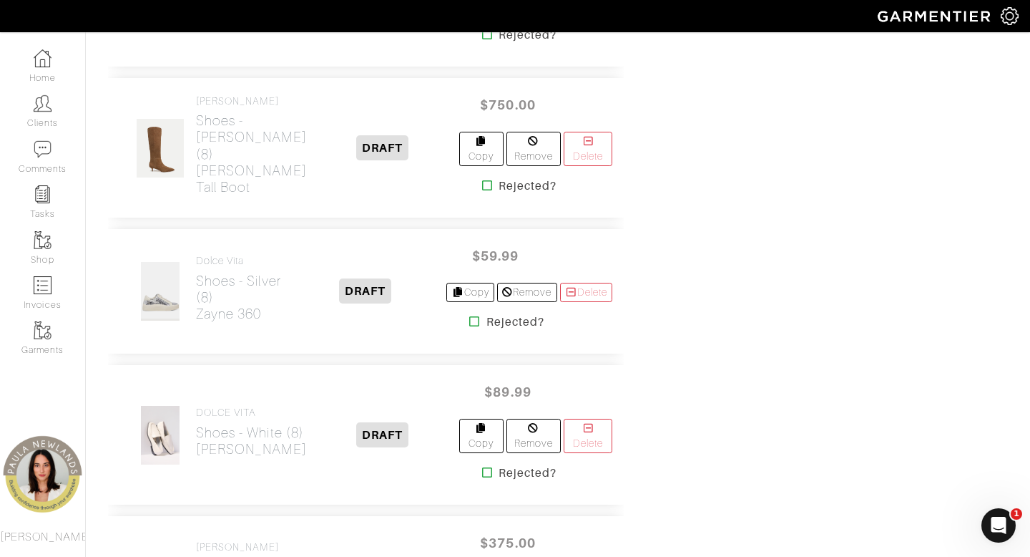
click at [469, 327] on icon at bounding box center [474, 320] width 11 height 11
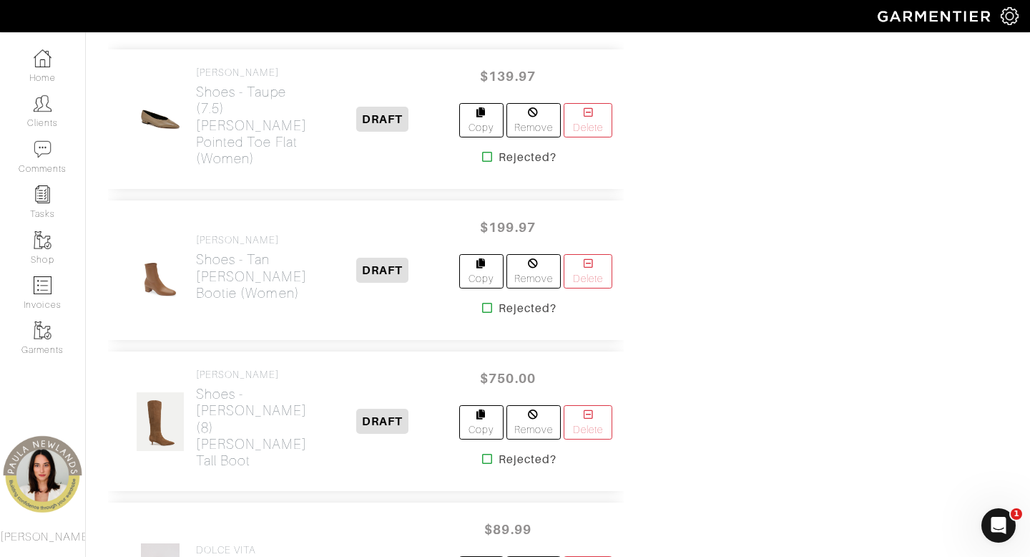
scroll to position [2823, 0]
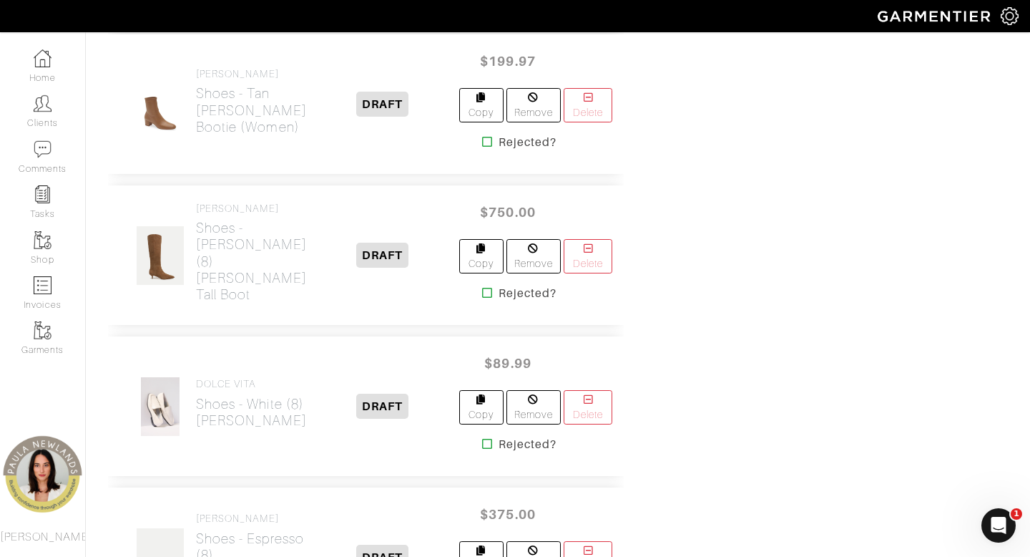
click at [482, 449] on icon at bounding box center [487, 443] width 11 height 11
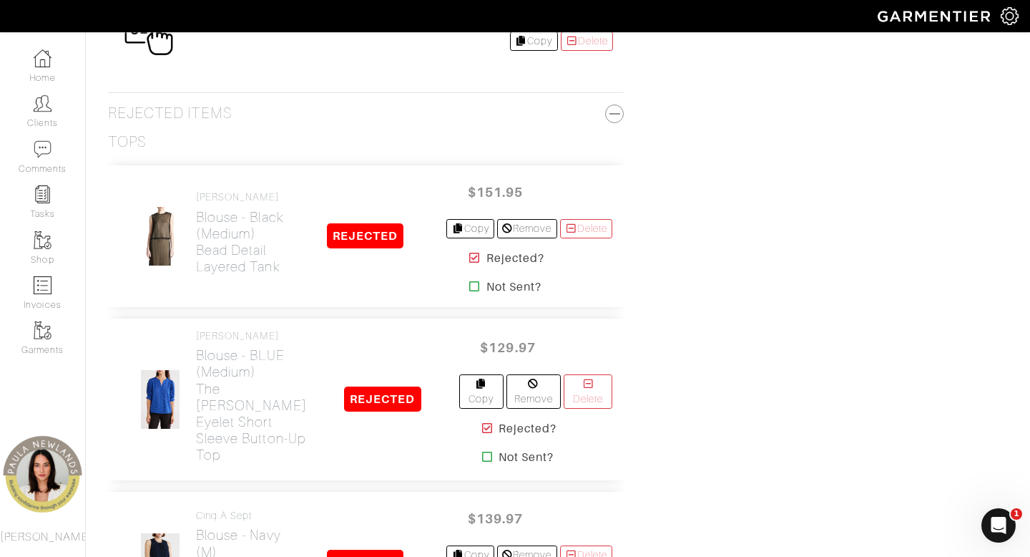
scroll to position [3571, 0]
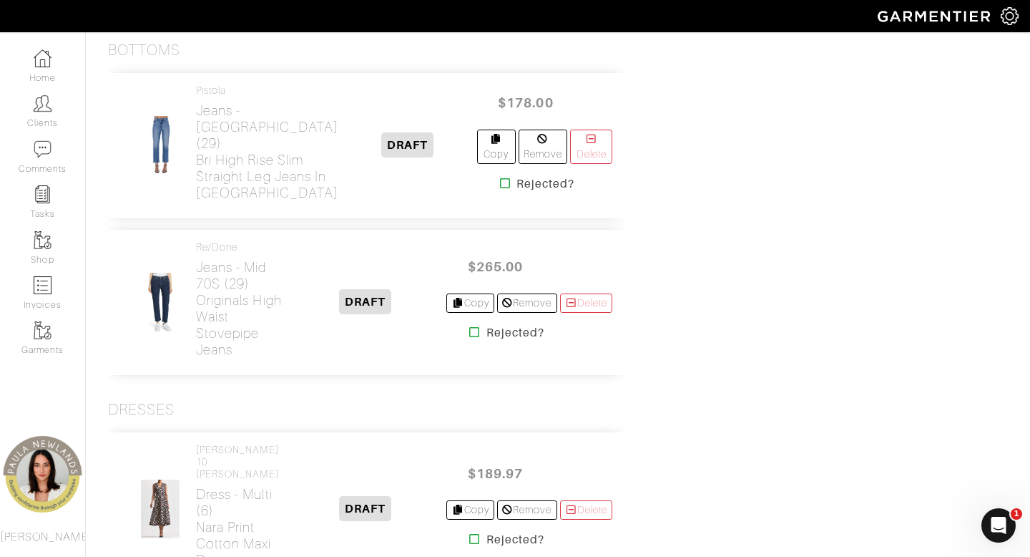
scroll to position [1504, 0]
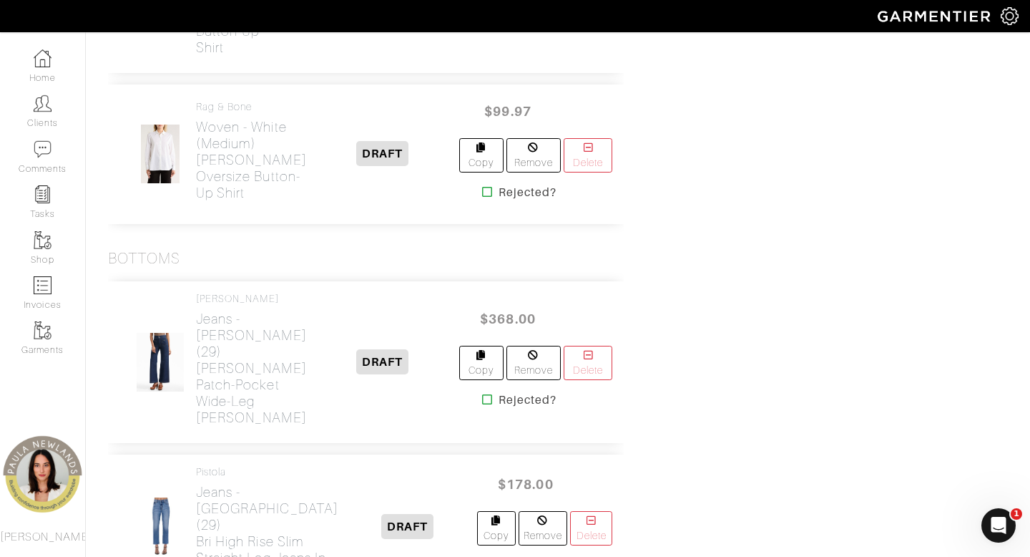
scroll to position [1303, 0]
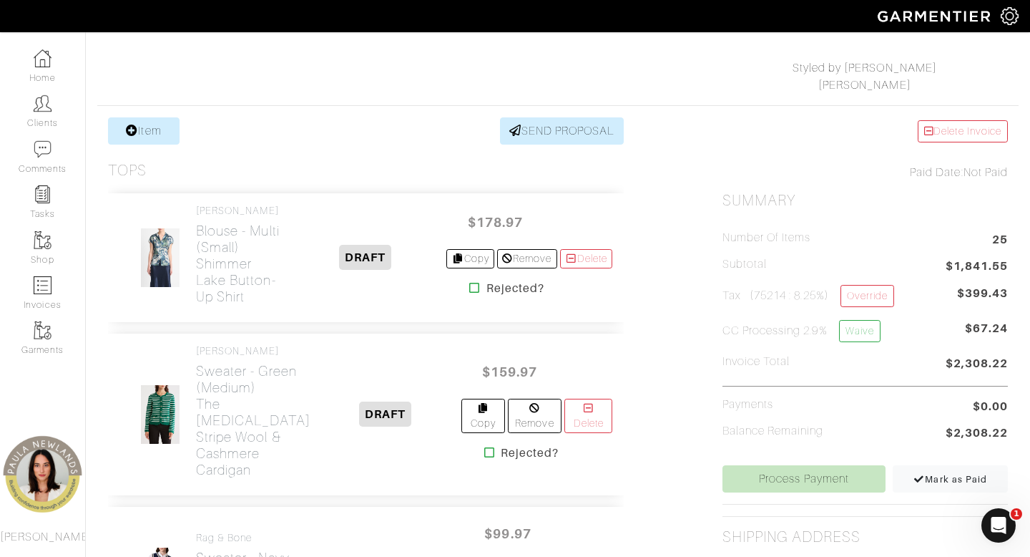
scroll to position [200, 0]
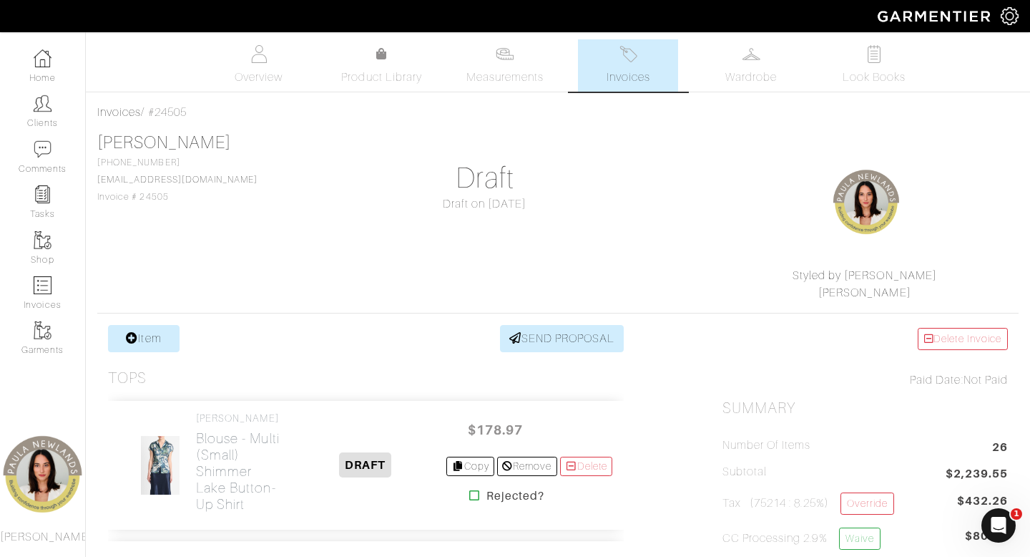
click at [625, 69] on span "Invoices" at bounding box center [629, 77] width 44 height 17
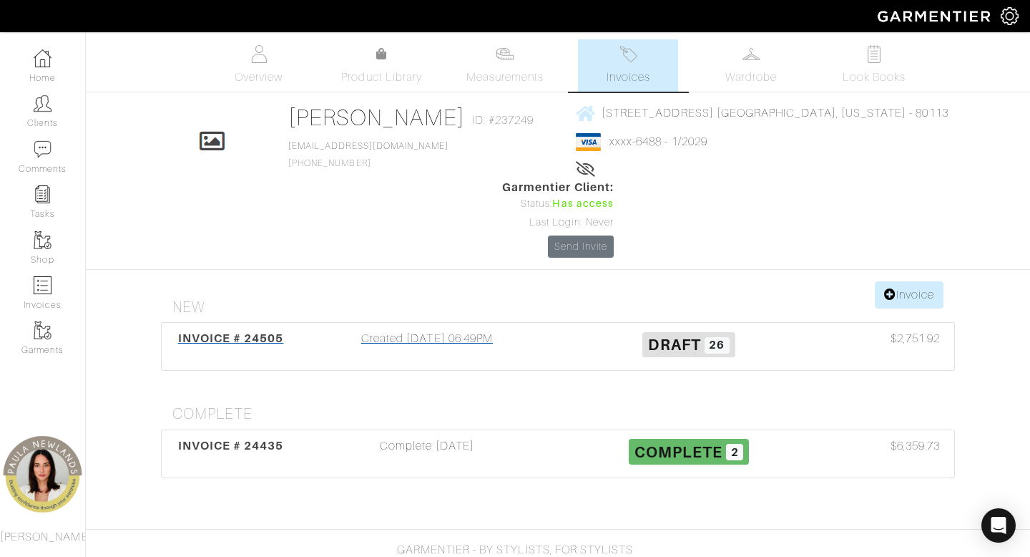
click at [434, 330] on div "Created 09/04/25 06:49PM" at bounding box center [427, 346] width 262 height 33
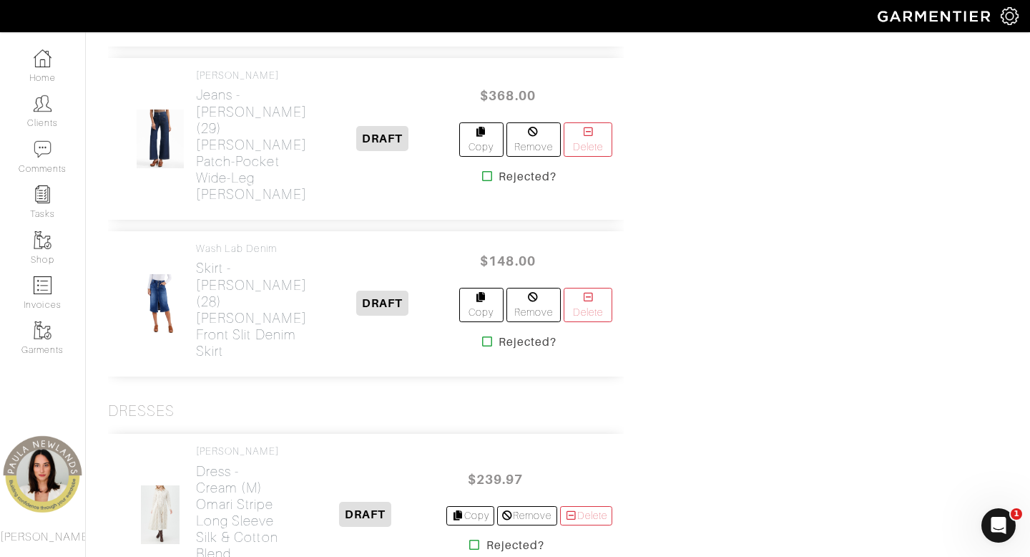
scroll to position [2293, 0]
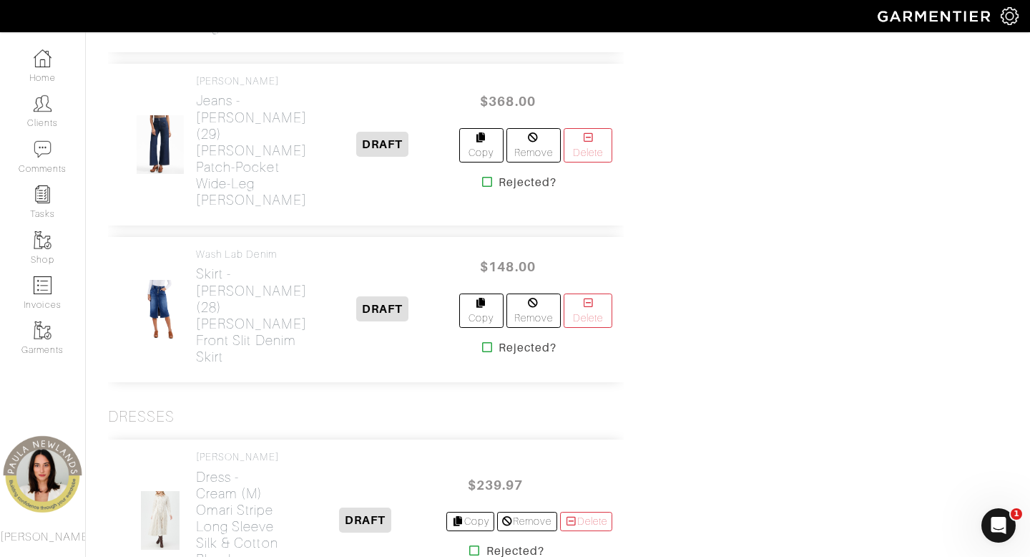
click at [482, 187] on icon at bounding box center [487, 181] width 11 height 11
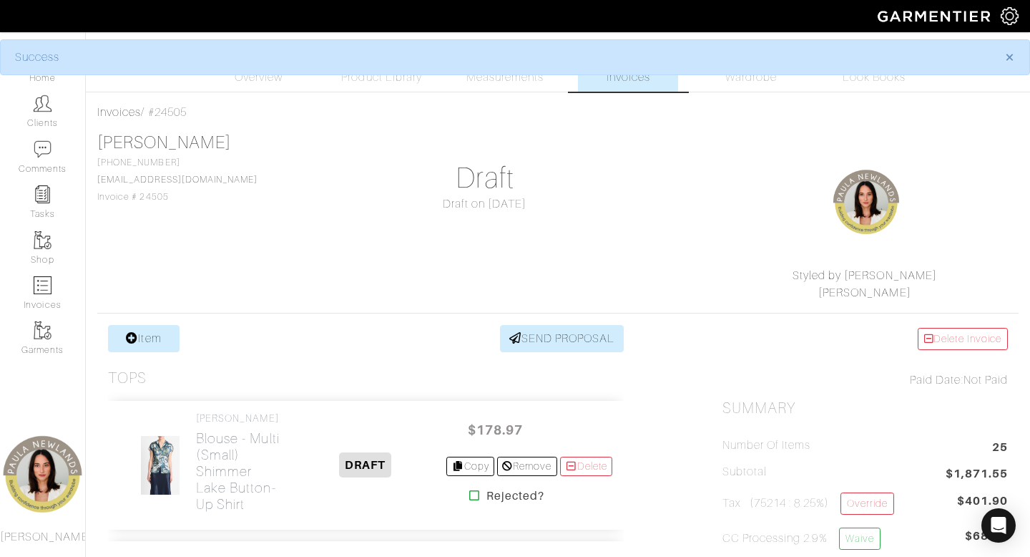
click at [732, 275] on div "Styled by Paula Paula Newlands" at bounding box center [864, 284] width 273 height 34
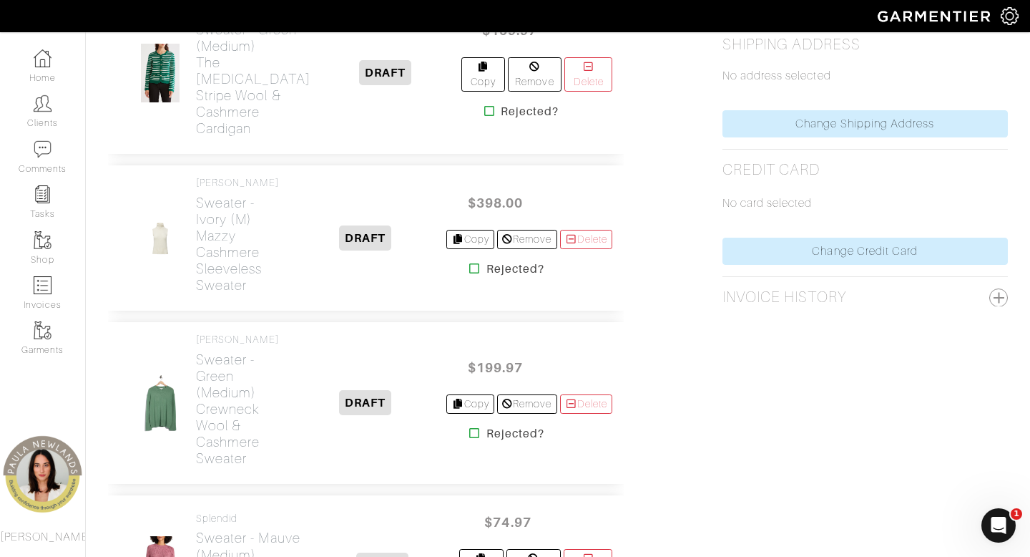
click at [469, 263] on icon at bounding box center [474, 268] width 11 height 11
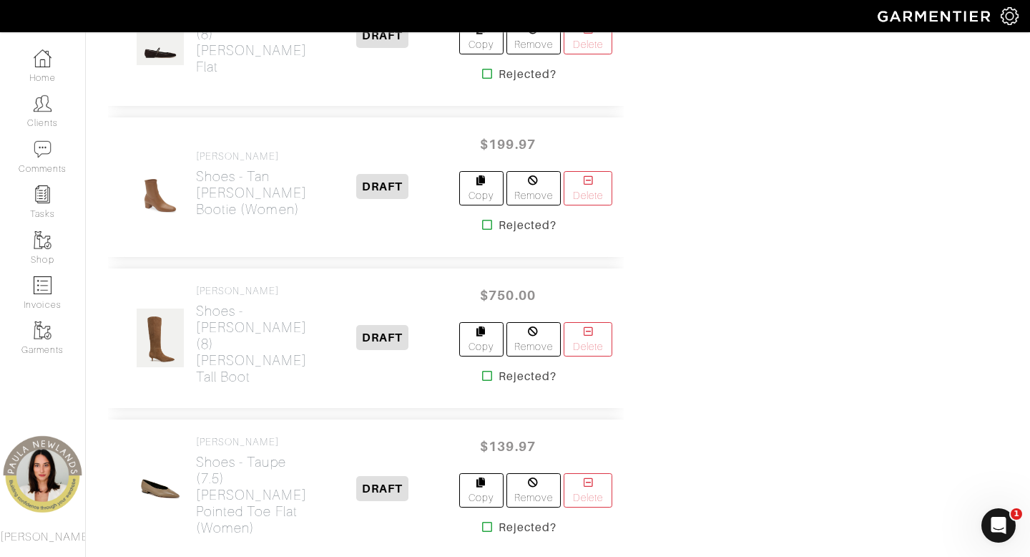
scroll to position [3373, 0]
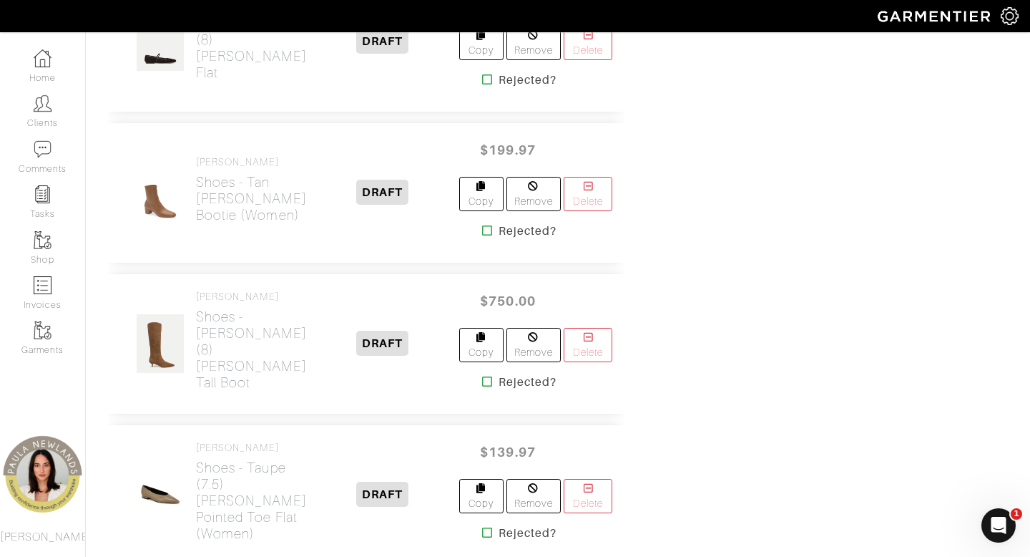
click at [482, 387] on icon at bounding box center [487, 381] width 11 height 11
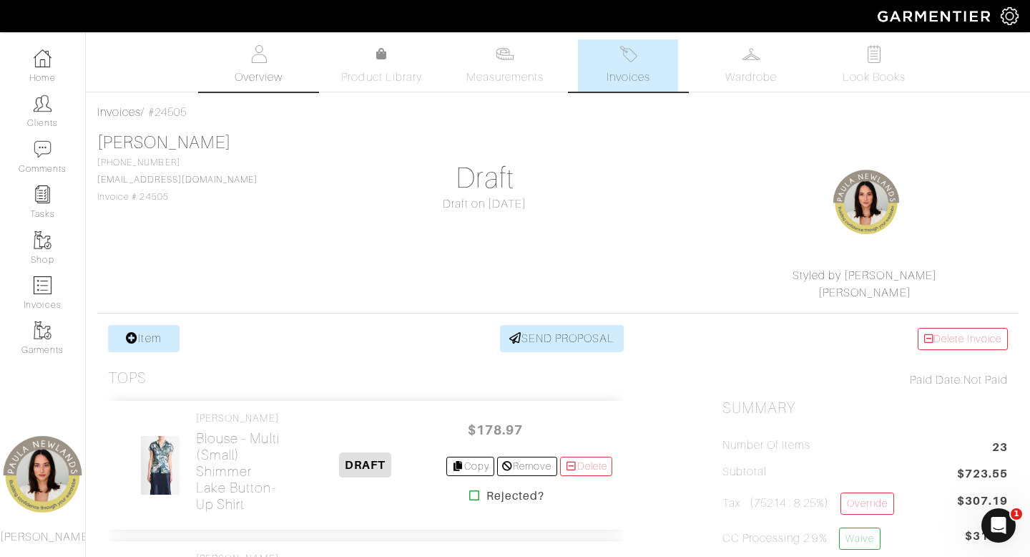
click at [266, 53] on img at bounding box center [259, 54] width 18 height 18
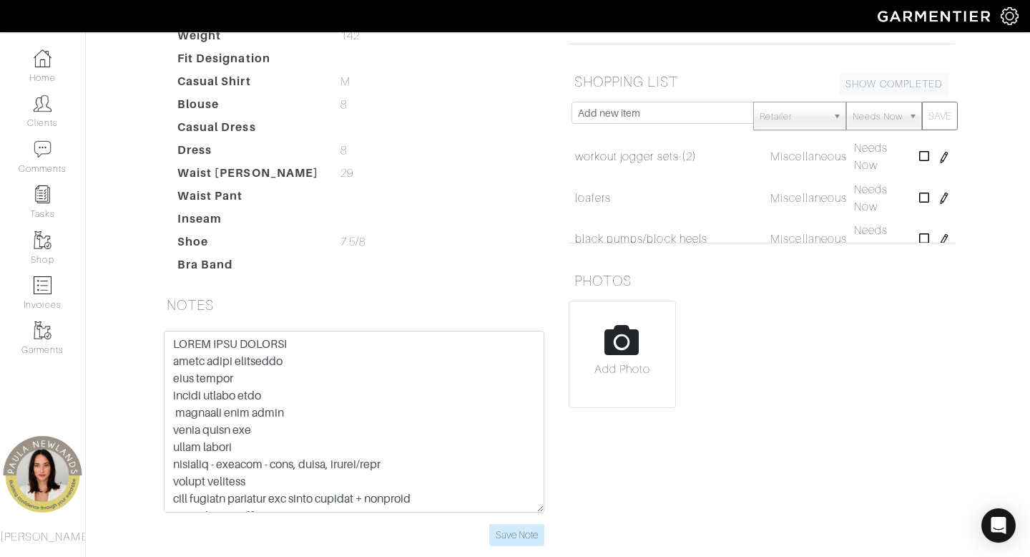
scroll to position [155, 0]
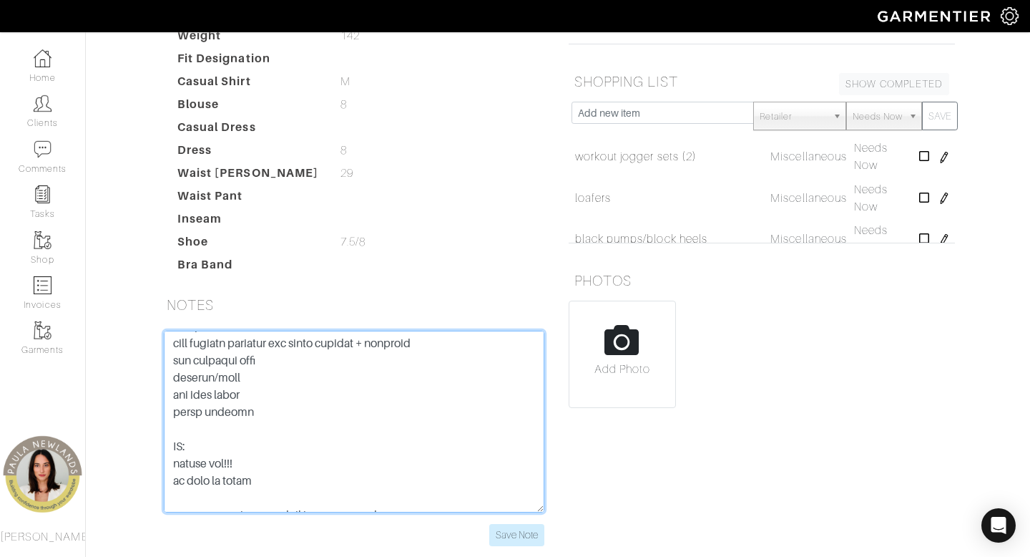
click at [296, 331] on textarea at bounding box center [354, 422] width 381 height 182
type textarea "NEEDS HELP STYLING suede water resistent heel guards create photos with legging…"
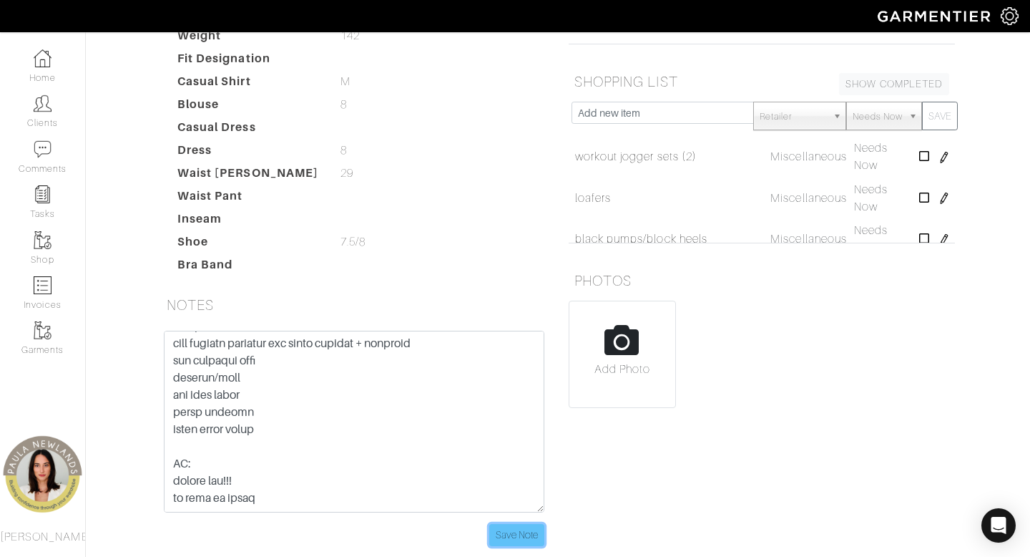
click at [520, 524] on input "Save Note" at bounding box center [516, 535] width 55 height 22
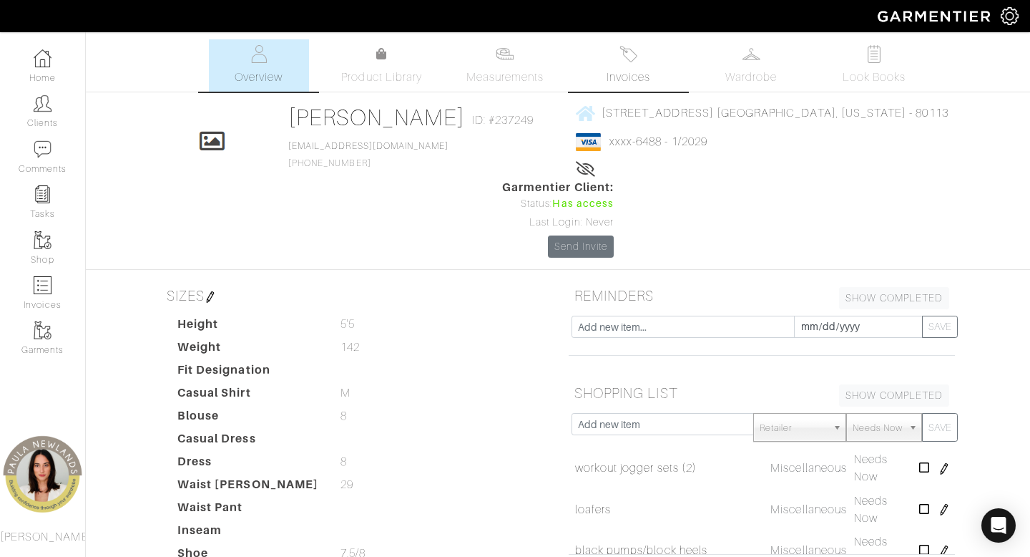
click at [632, 74] on span "Invoices" at bounding box center [629, 77] width 44 height 17
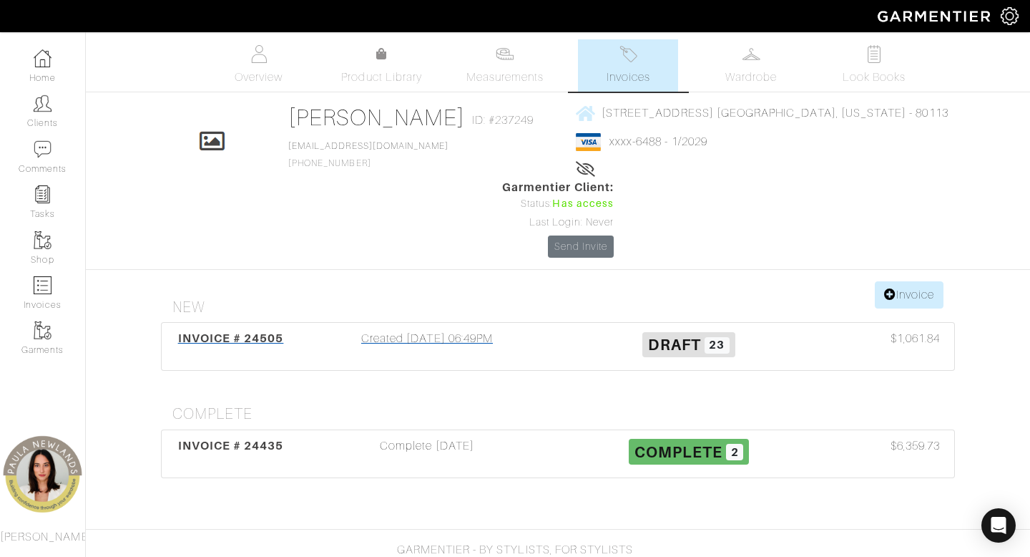
click at [416, 330] on div "Created 09/04/25 06:49PM" at bounding box center [427, 346] width 262 height 33
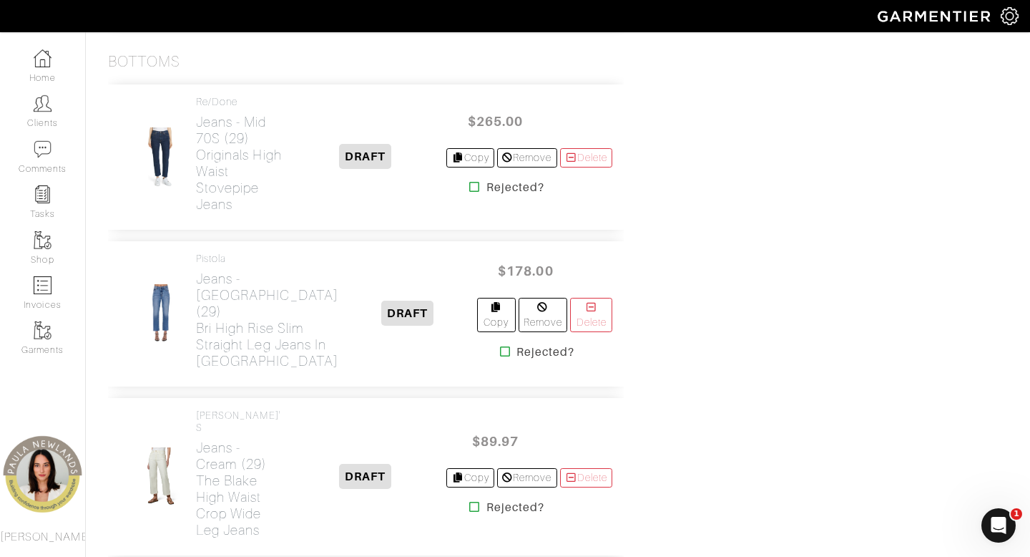
scroll to position [1631, 0]
click at [469, 195] on icon at bounding box center [474, 188] width 11 height 11
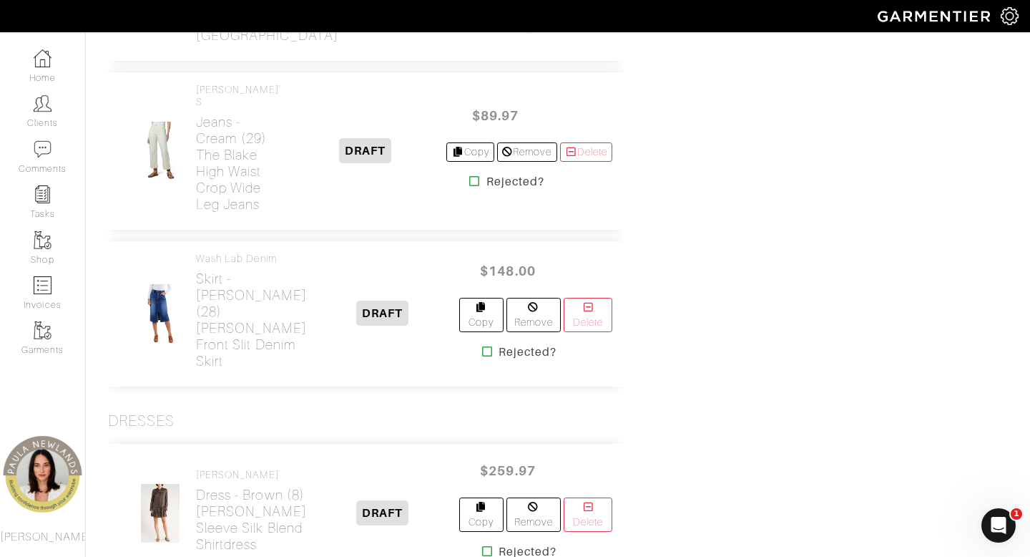
scroll to position [1942, 0]
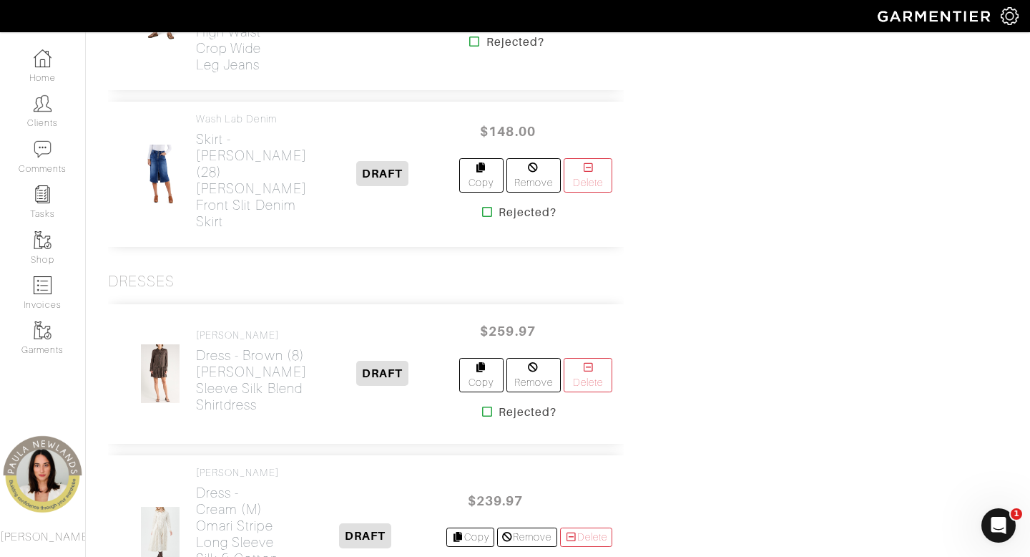
click at [482, 217] on icon at bounding box center [487, 211] width 11 height 11
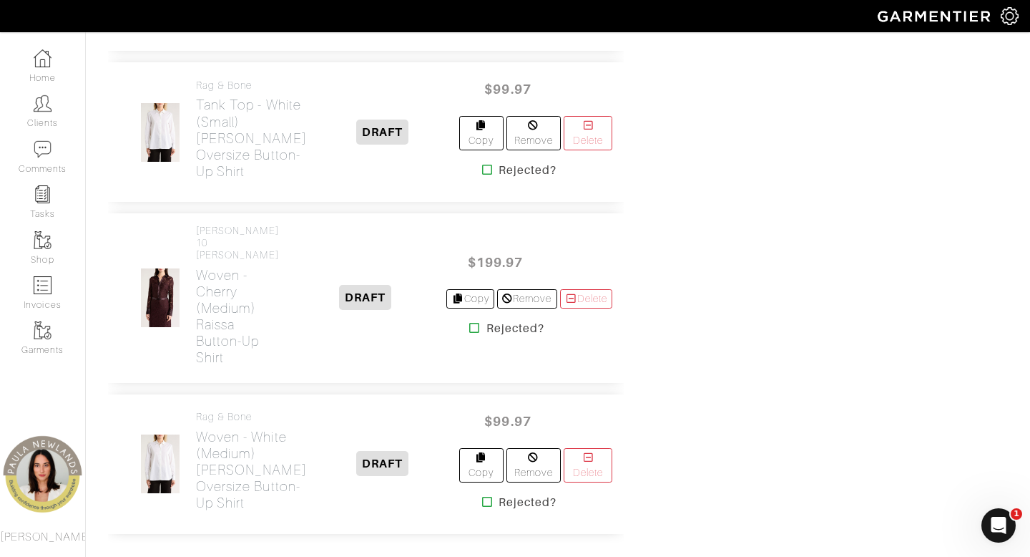
scroll to position [1128, 0]
click at [469, 332] on icon at bounding box center [474, 326] width 11 height 11
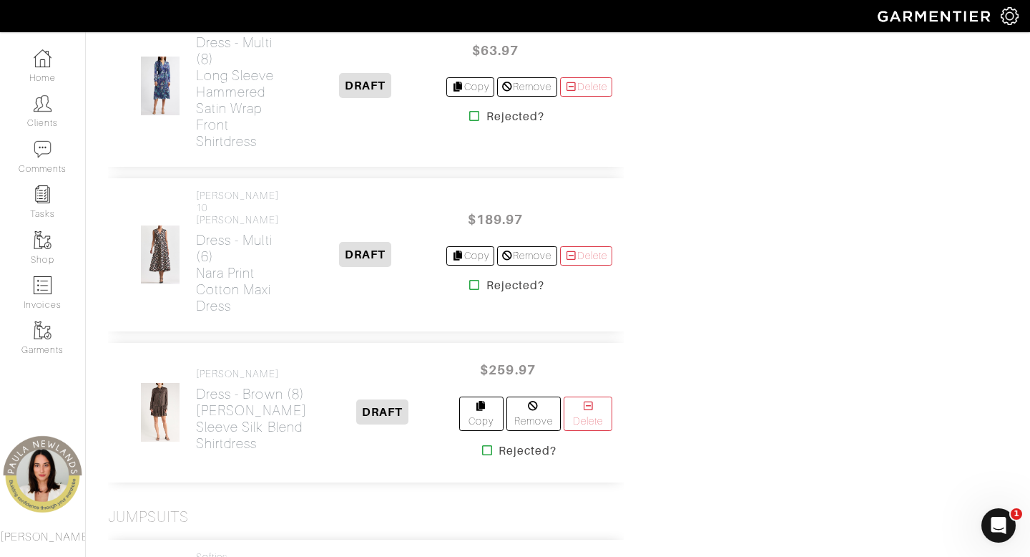
scroll to position [2070, 0]
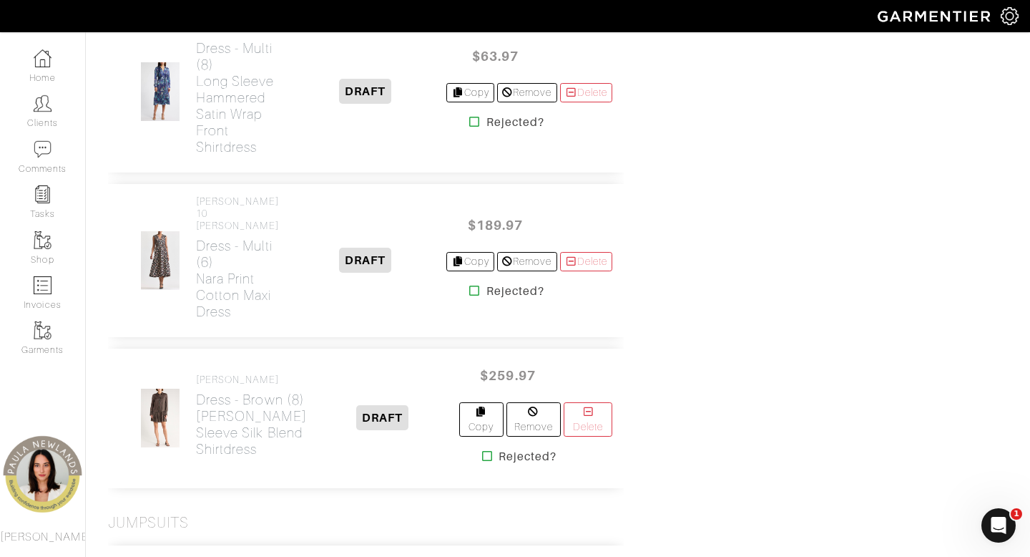
click at [469, 296] on icon at bounding box center [474, 290] width 11 height 11
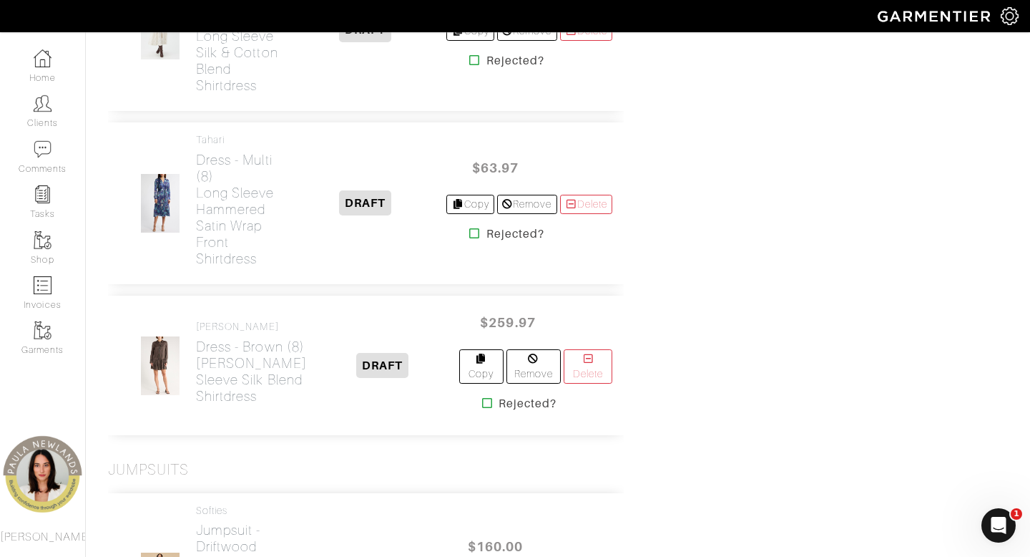
scroll to position [1957, 0]
click at [469, 241] on icon at bounding box center [474, 235] width 11 height 11
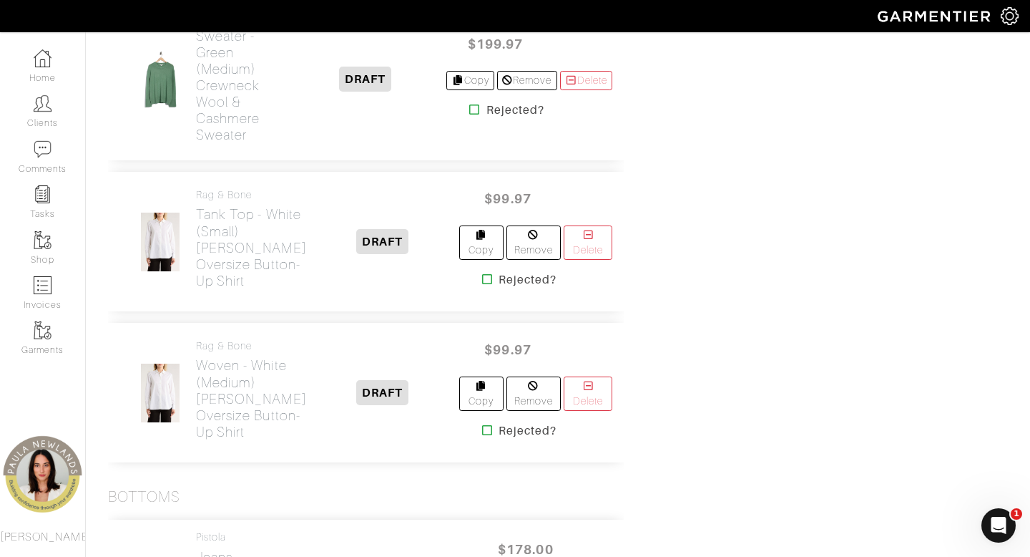
scroll to position [1021, 0]
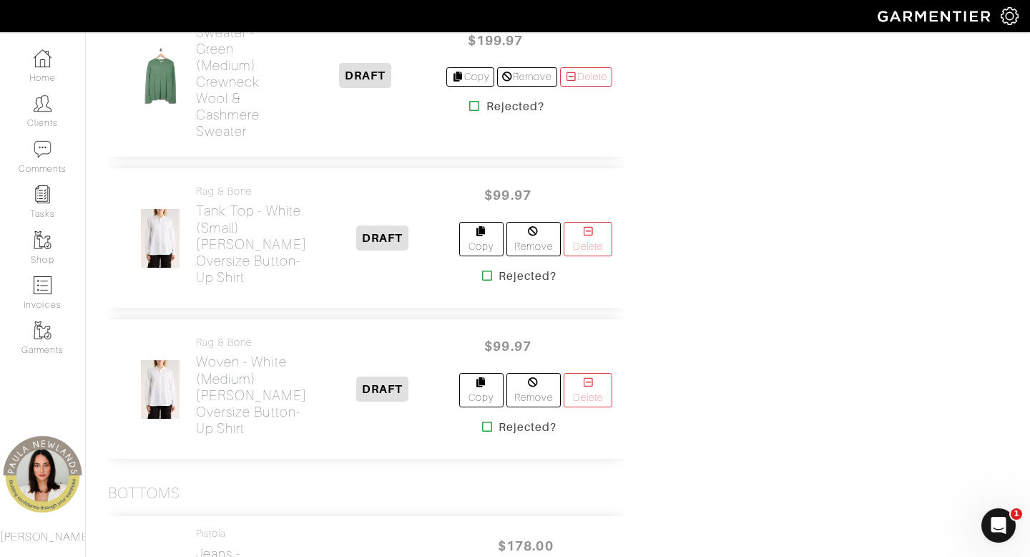
click at [482, 432] on icon at bounding box center [487, 426] width 11 height 11
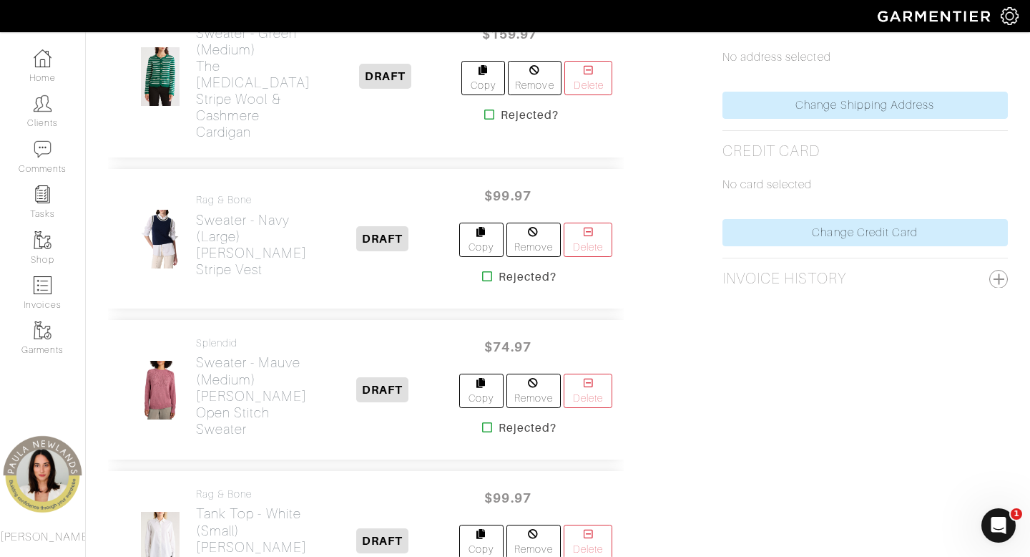
scroll to position [716, 0]
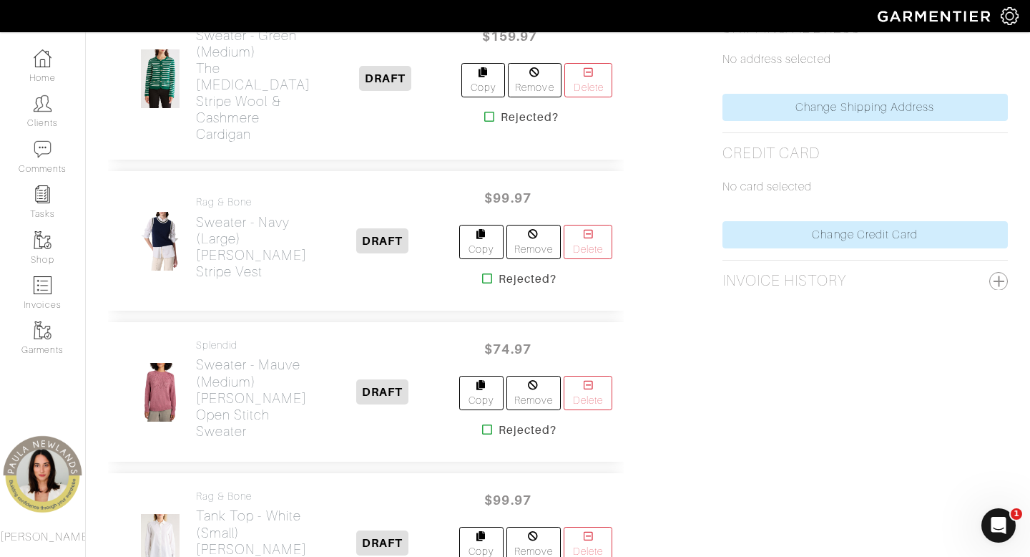
click at [482, 273] on icon at bounding box center [487, 278] width 11 height 11
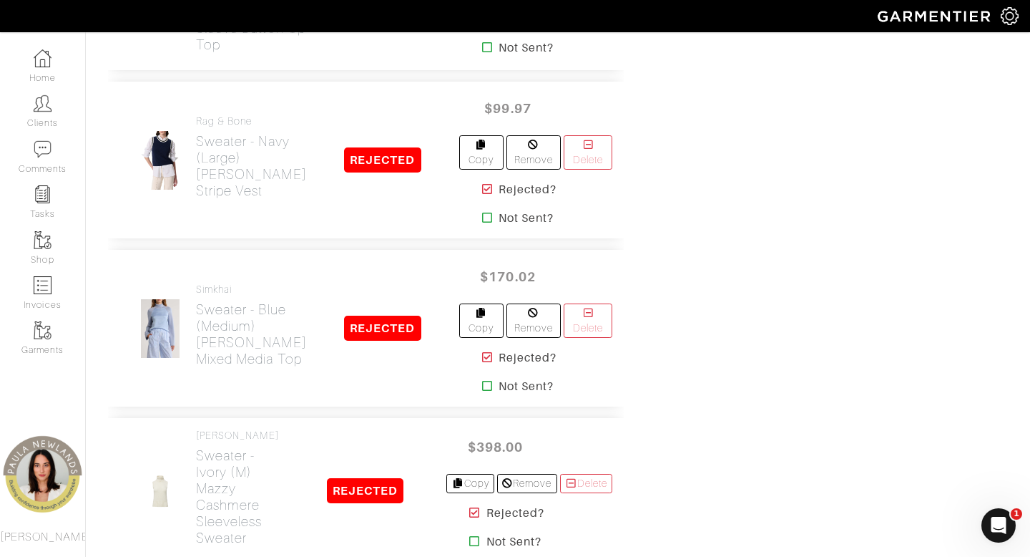
scroll to position [3605, 0]
click at [482, 196] on icon at bounding box center [487, 190] width 11 height 11
